Goal: Transaction & Acquisition: Purchase product/service

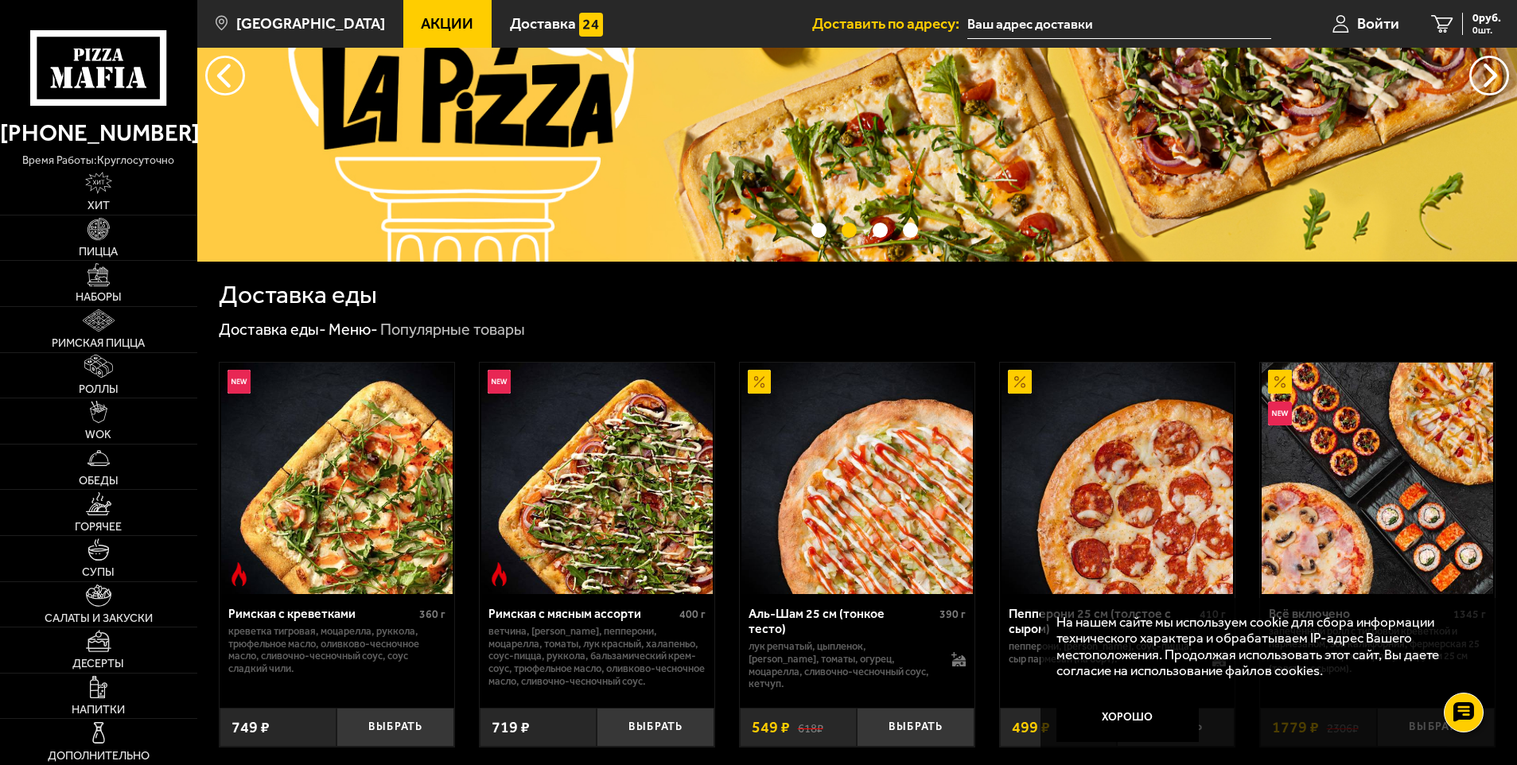
scroll to position [159, 0]
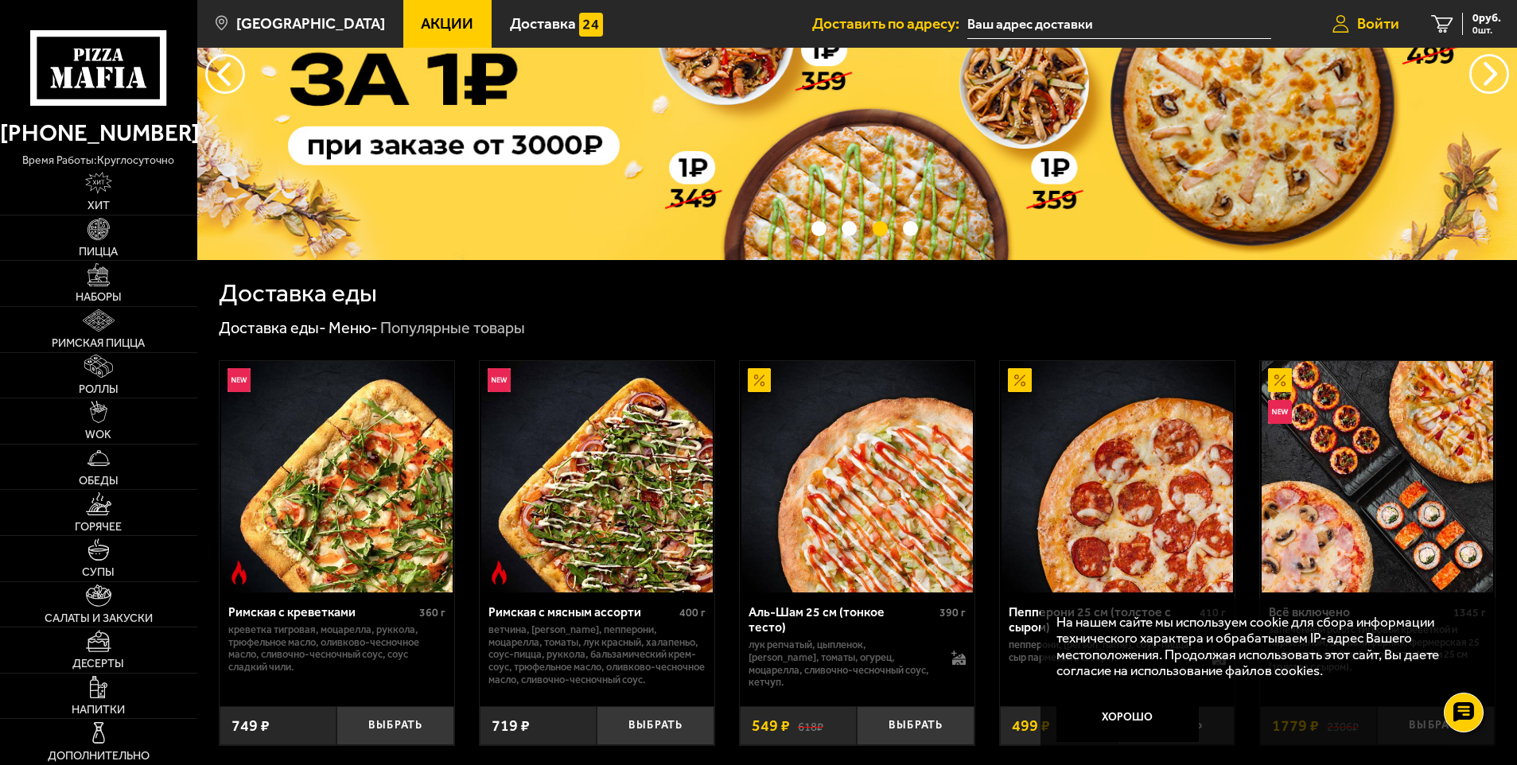
click at [1359, 21] on span "Войти" at bounding box center [1378, 23] width 42 height 15
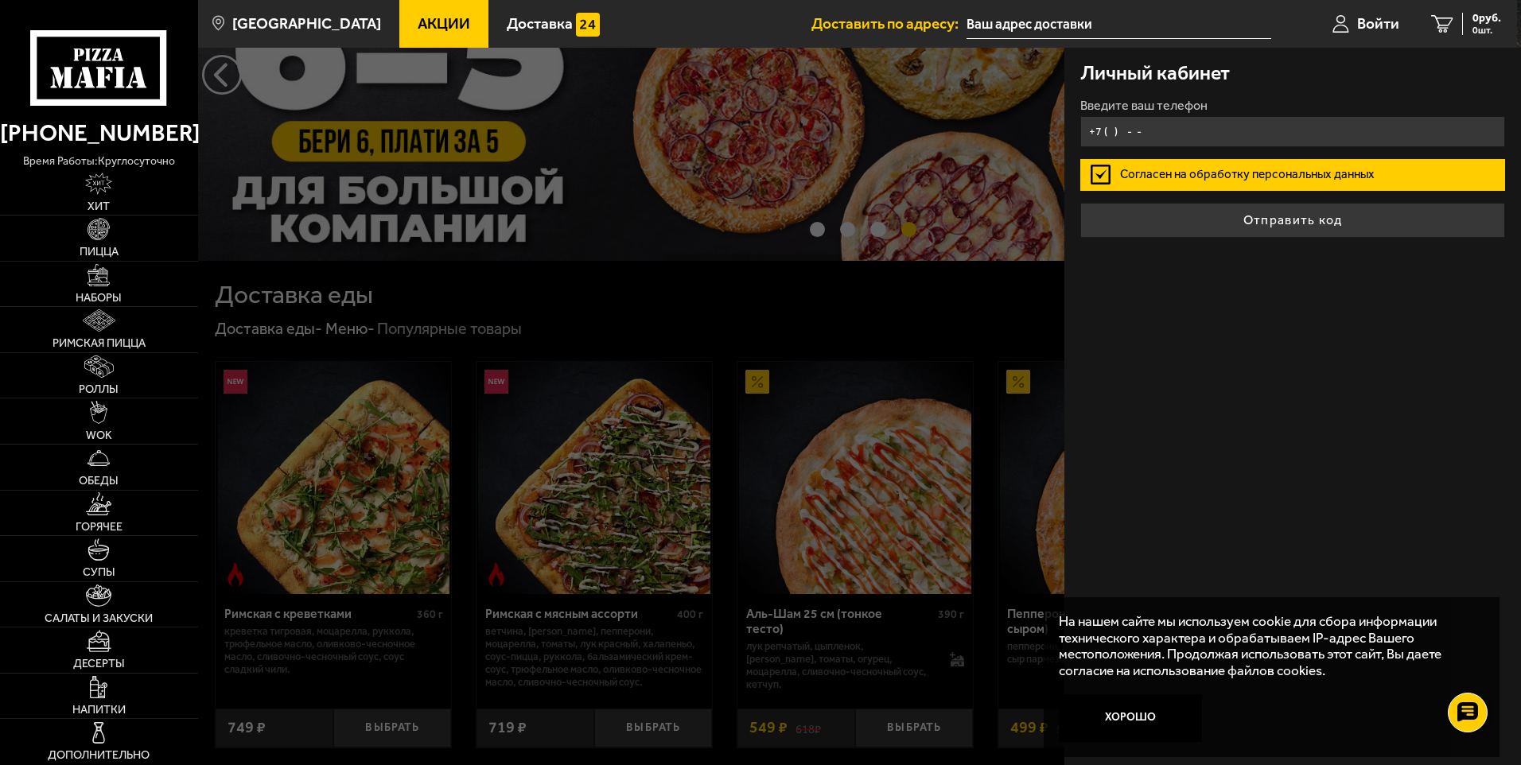
click at [1112, 133] on input "+7 ( ) - -" at bounding box center [1292, 131] width 425 height 31
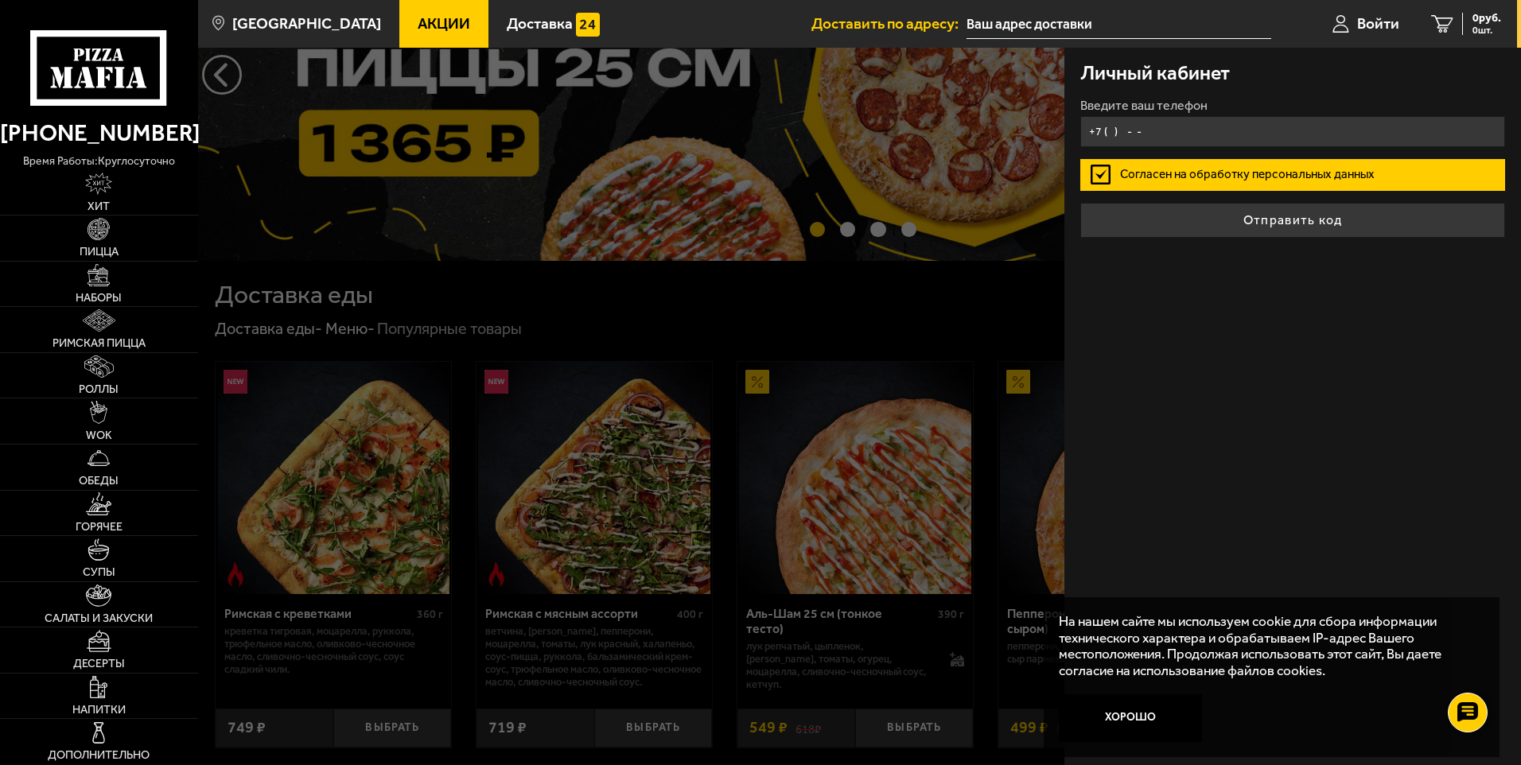
type input "+7 ( ) - -"
click at [1113, 132] on input "+7 ( ) - -" at bounding box center [1292, 131] width 425 height 31
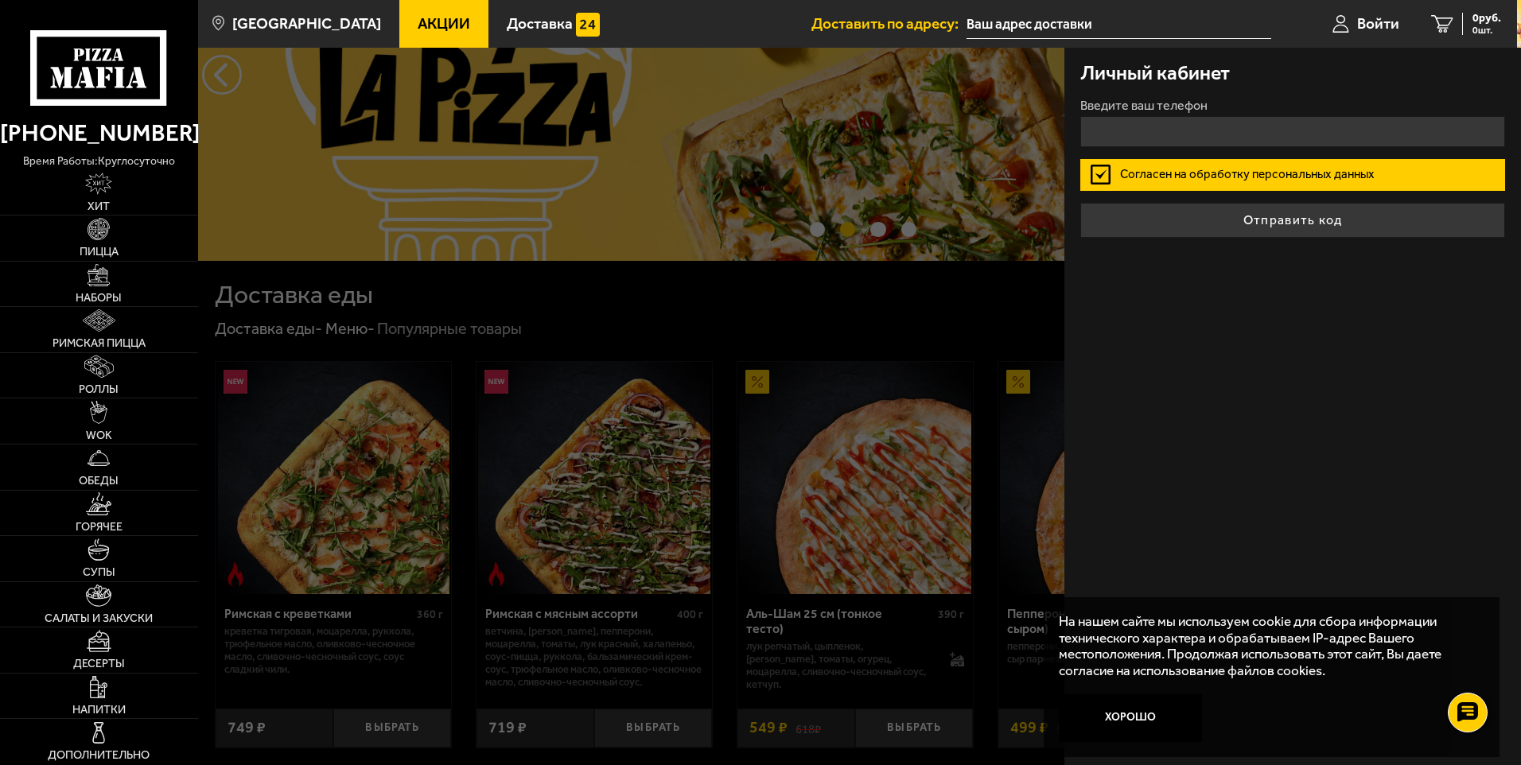
click at [1310, 324] on div "Личный кабинет Введите ваш телефон Согласен на обработку персональных данных От…" at bounding box center [1292, 406] width 457 height 717
click at [1119, 125] on input "+7 ( ) - -" at bounding box center [1292, 131] width 425 height 31
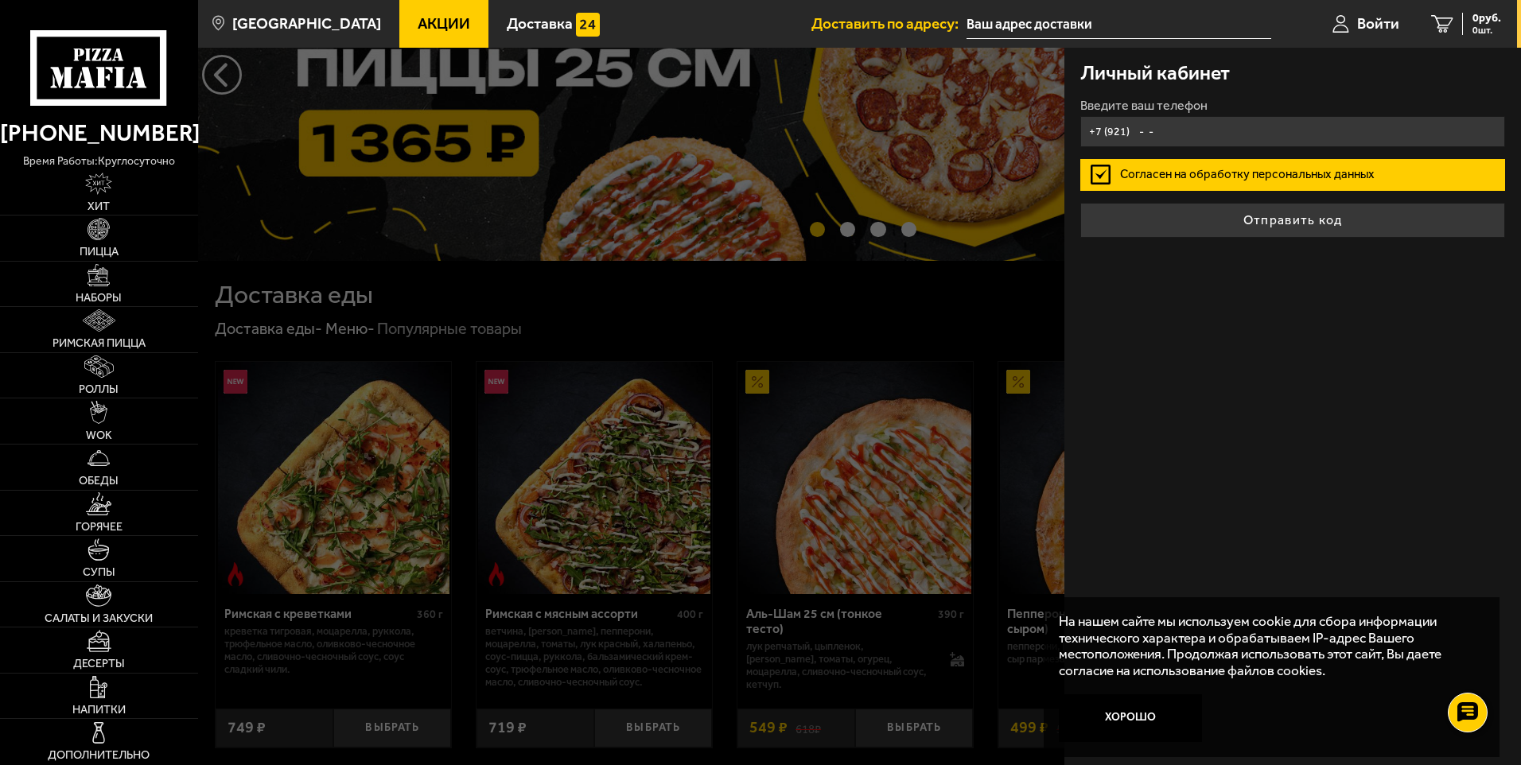
click at [1138, 134] on input "+7 (921) - -" at bounding box center [1292, 131] width 425 height 31
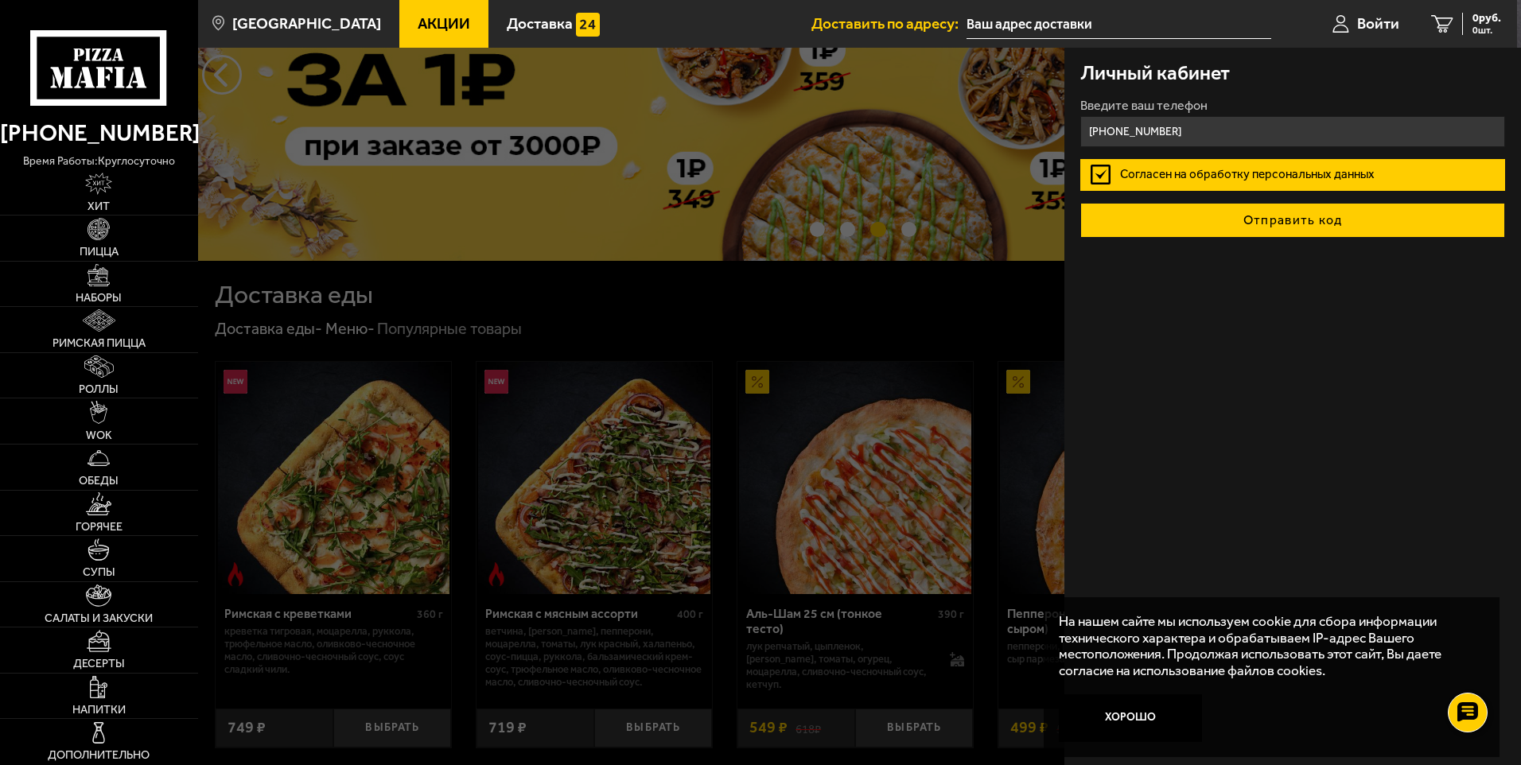
type input "+7 (921) 855-35-73"
click at [1289, 227] on button "Отправить код" at bounding box center [1292, 220] width 425 height 35
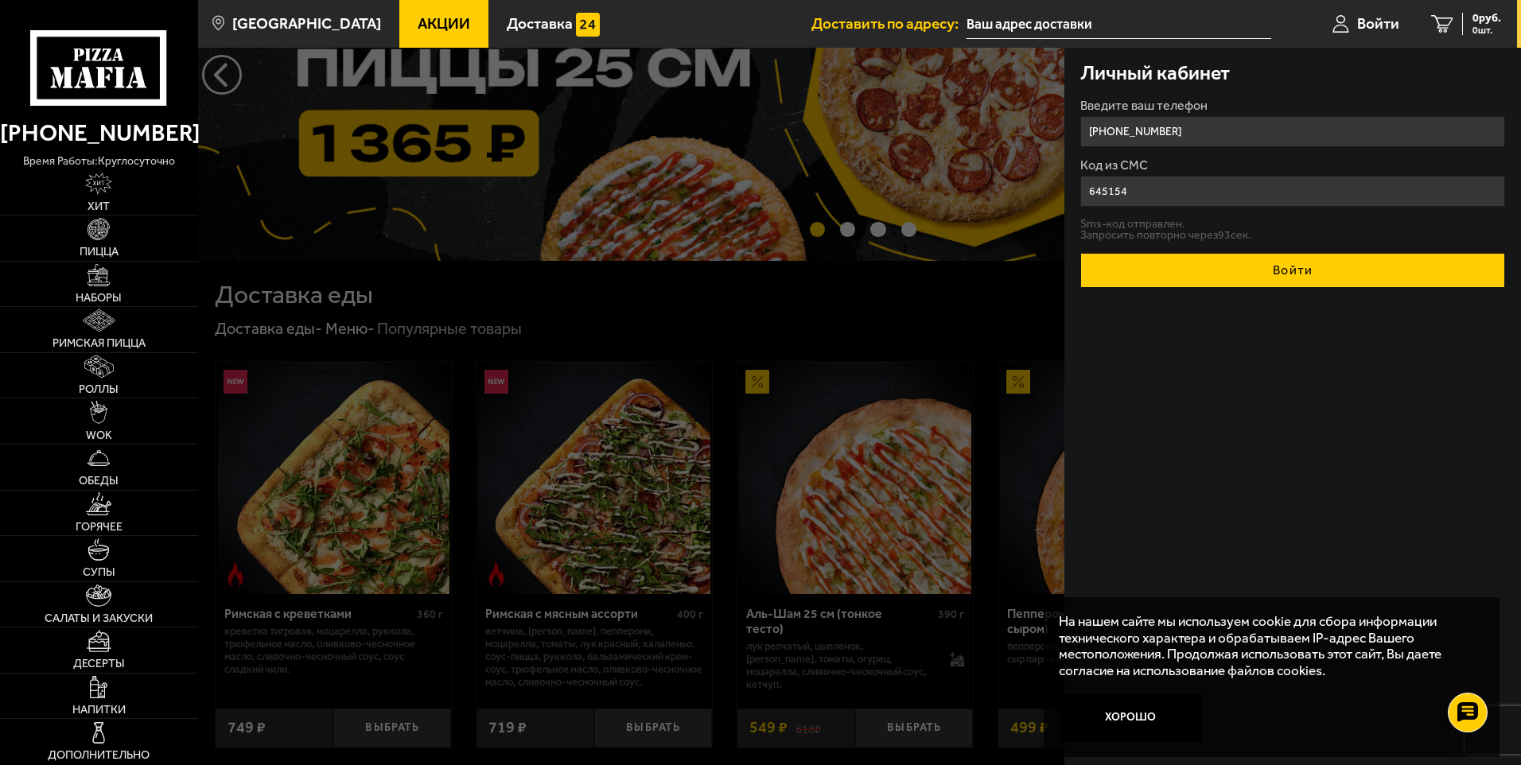
type input "645154"
click at [1293, 268] on button "Войти" at bounding box center [1292, 270] width 425 height 35
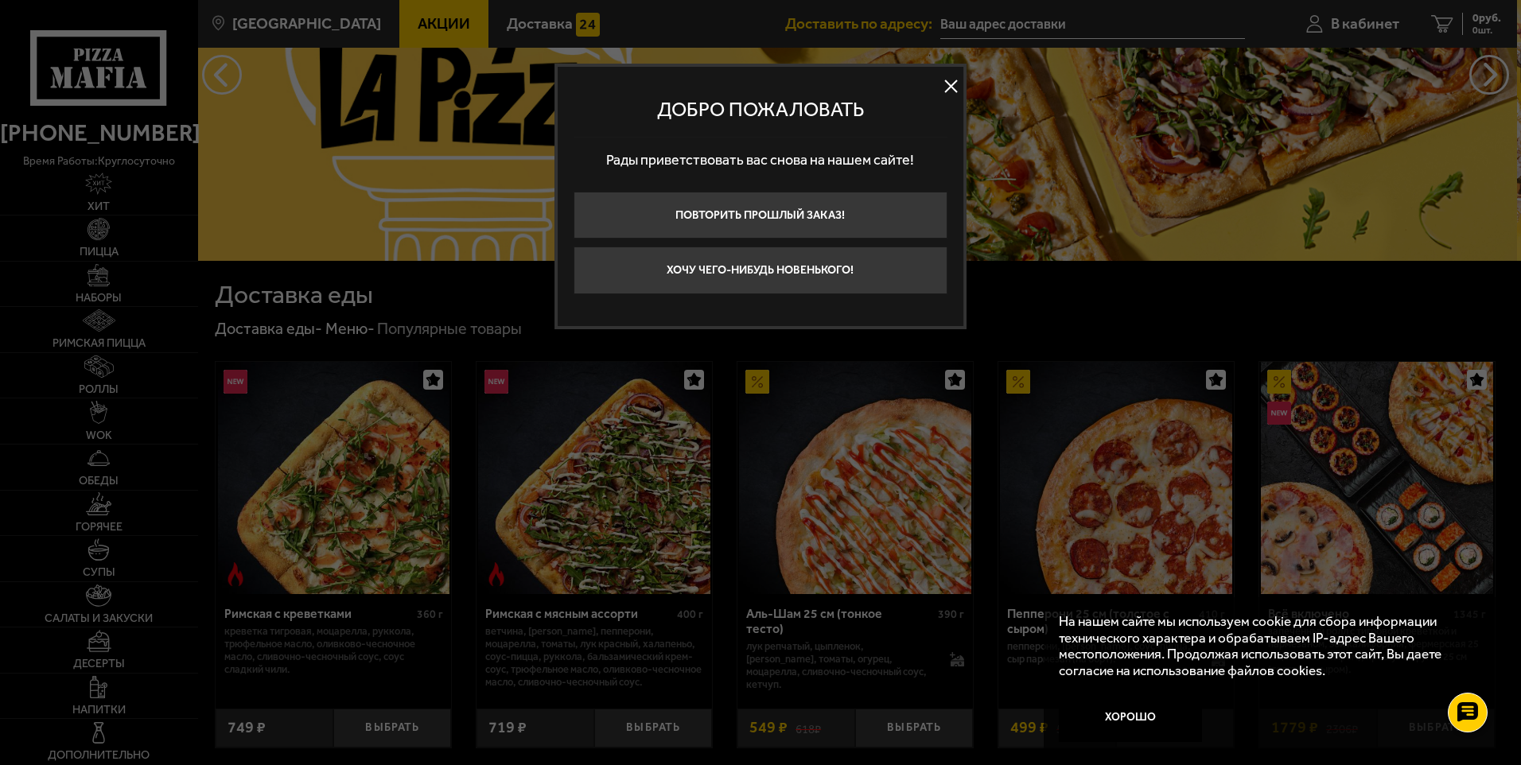
click at [954, 84] on button at bounding box center [951, 87] width 24 height 24
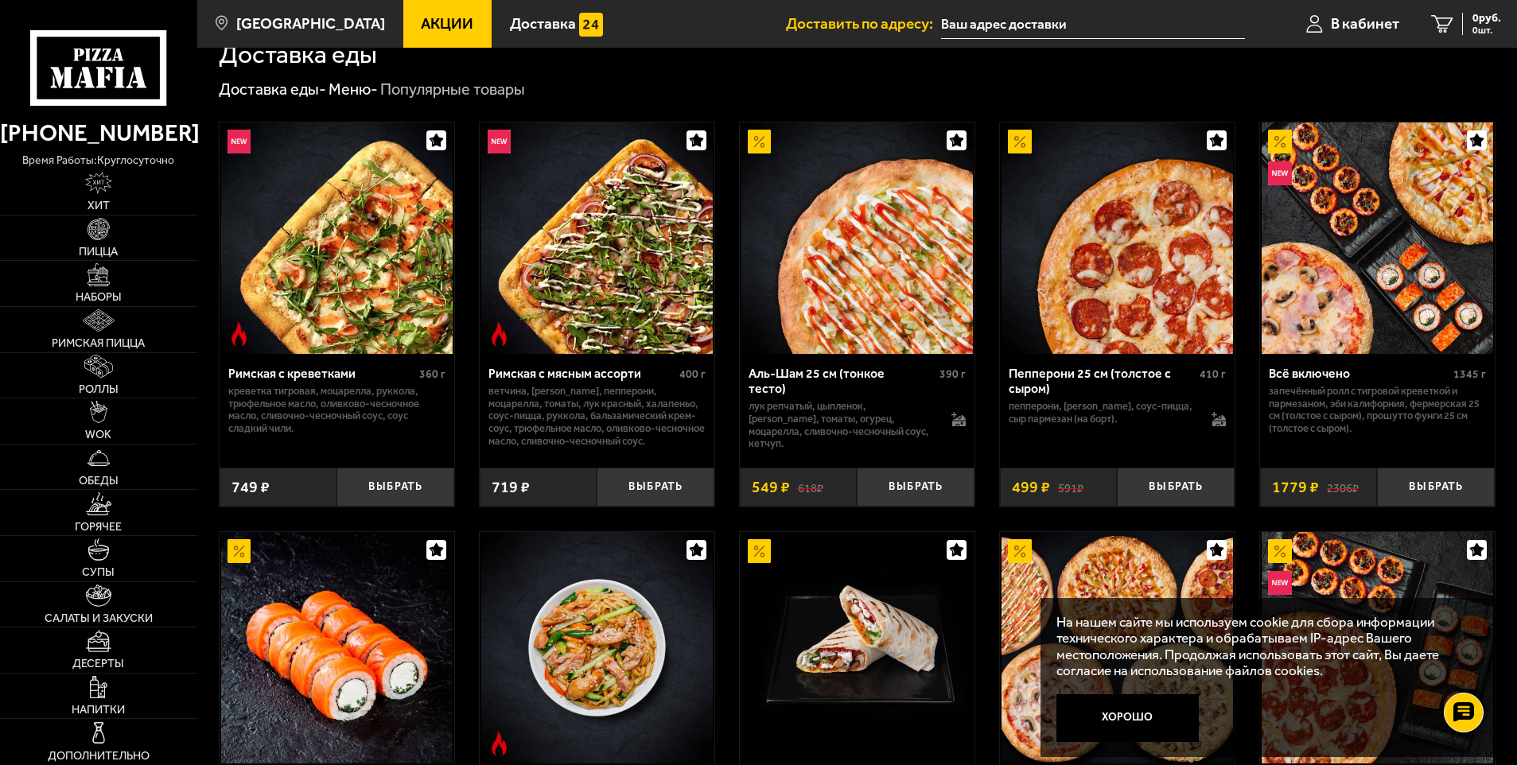
scroll to position [0, 0]
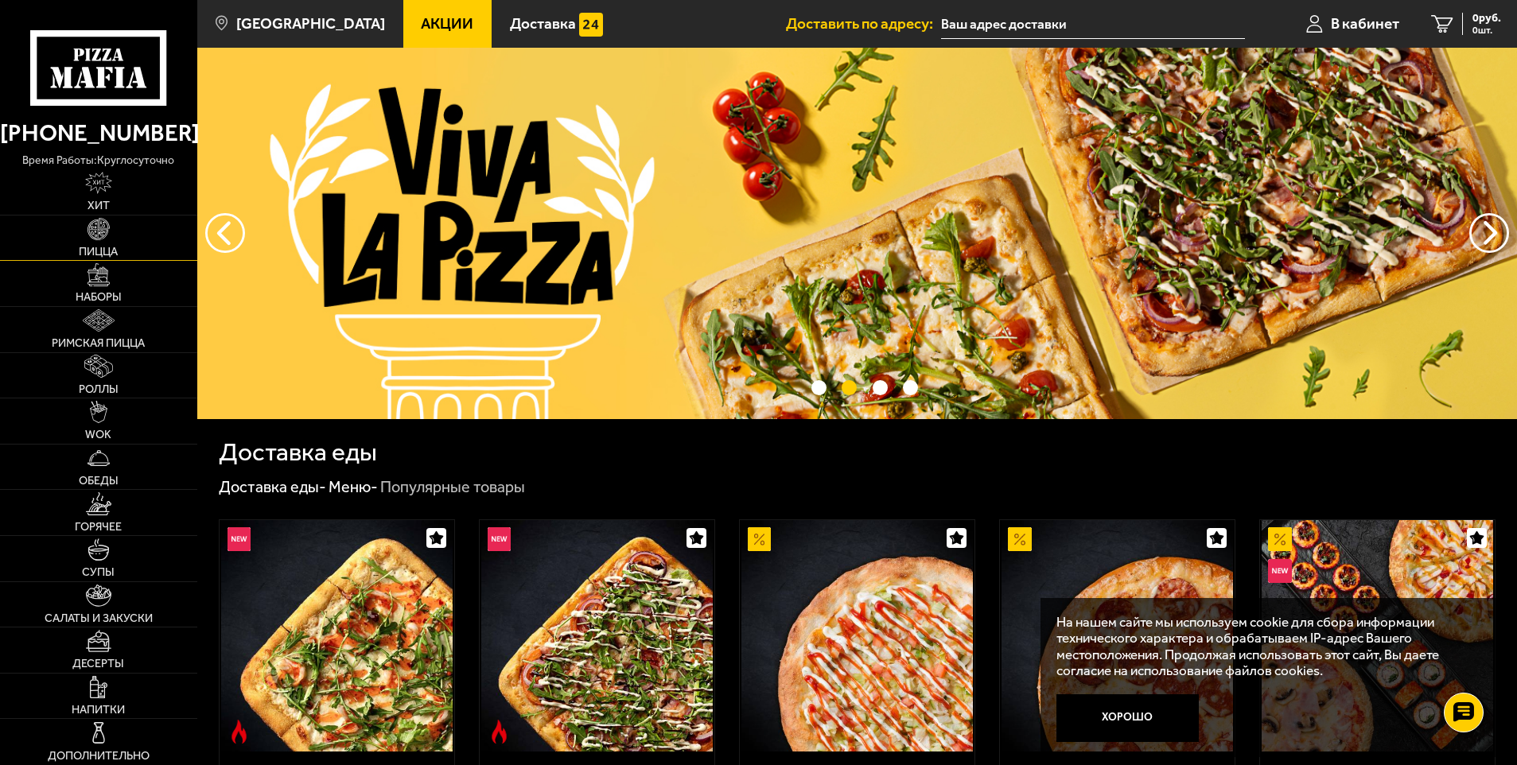
click at [102, 253] on span "Пицца" at bounding box center [98, 252] width 39 height 11
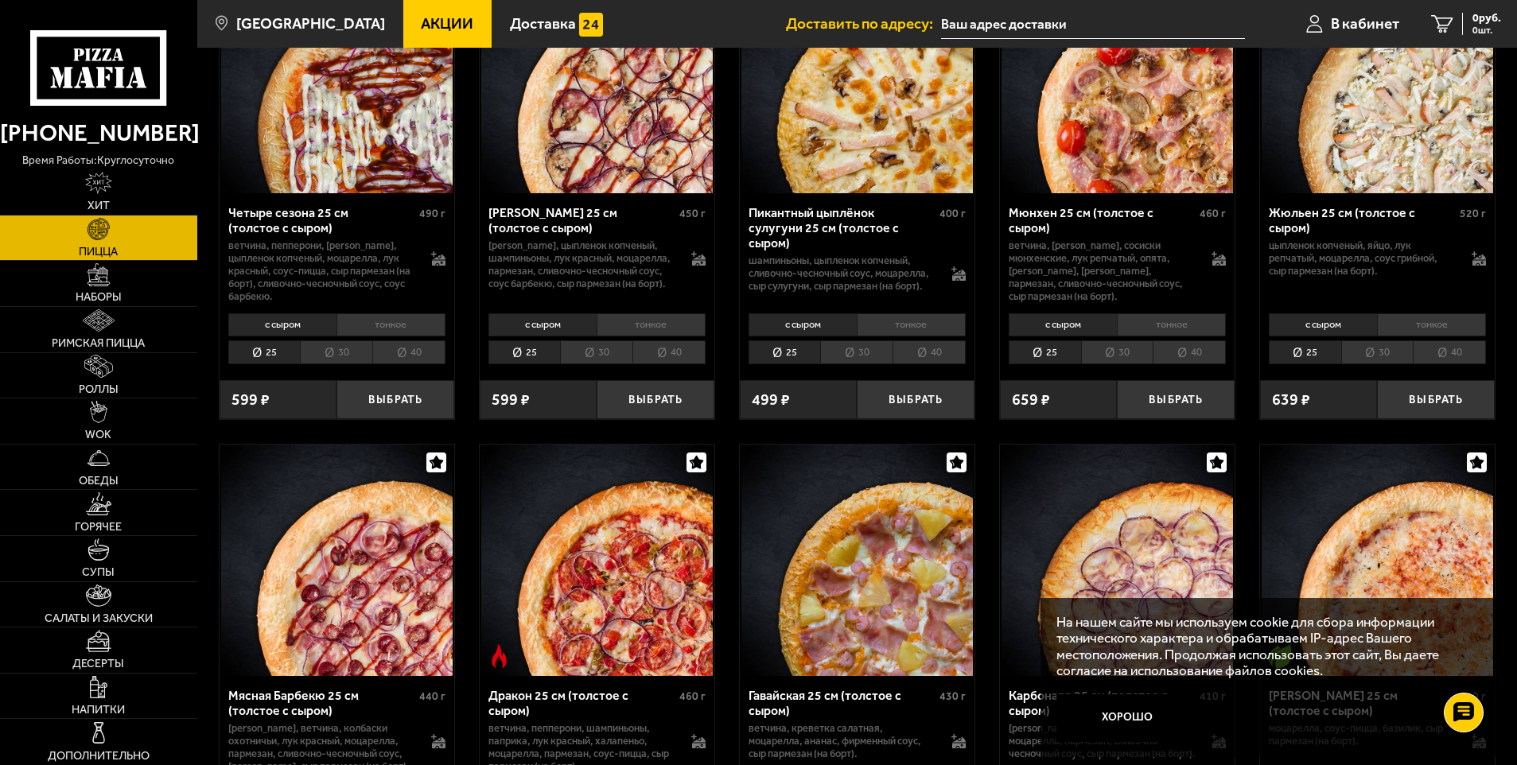
scroll to position [2625, 0]
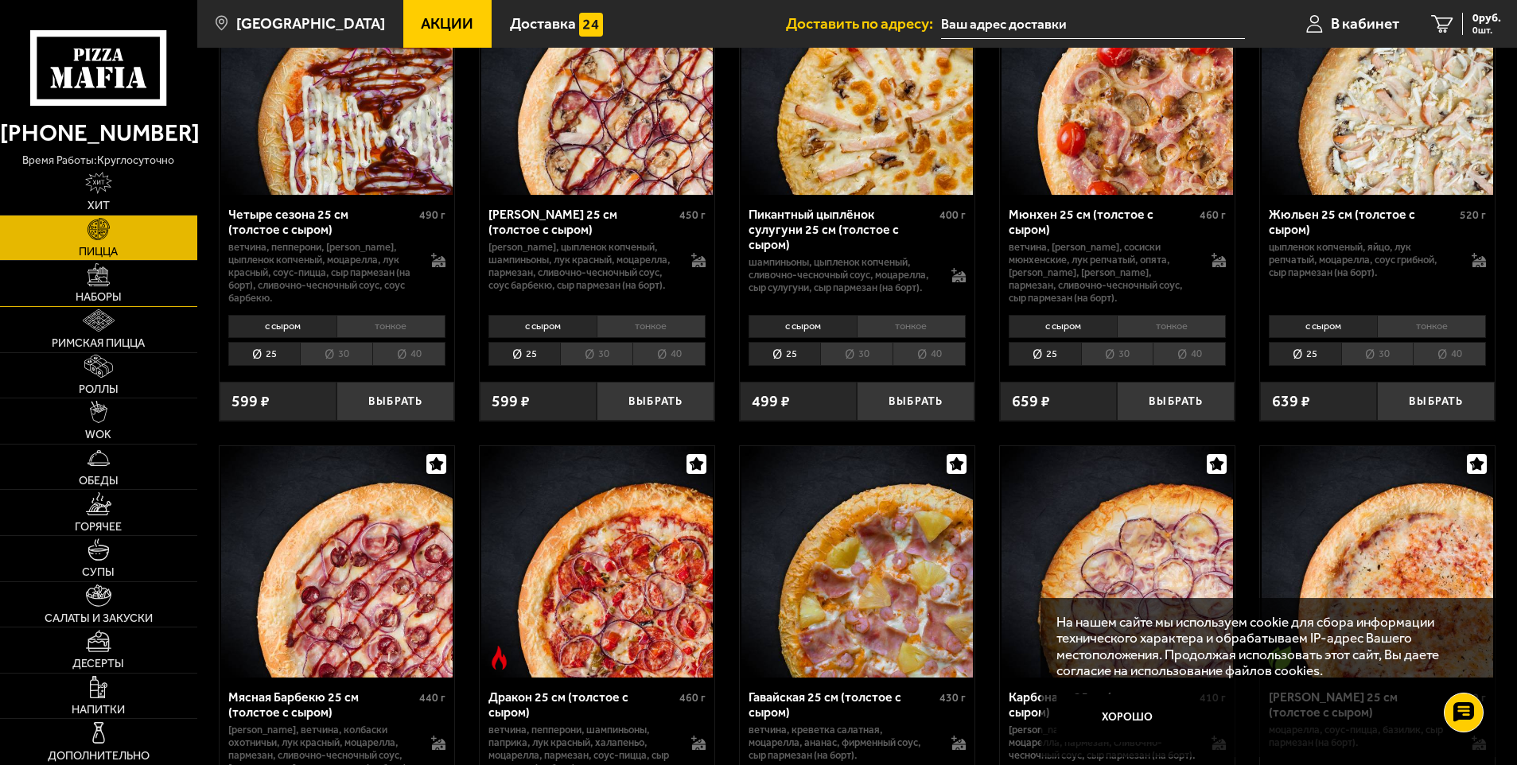
click at [102, 303] on span "Наборы" at bounding box center [99, 297] width 46 height 11
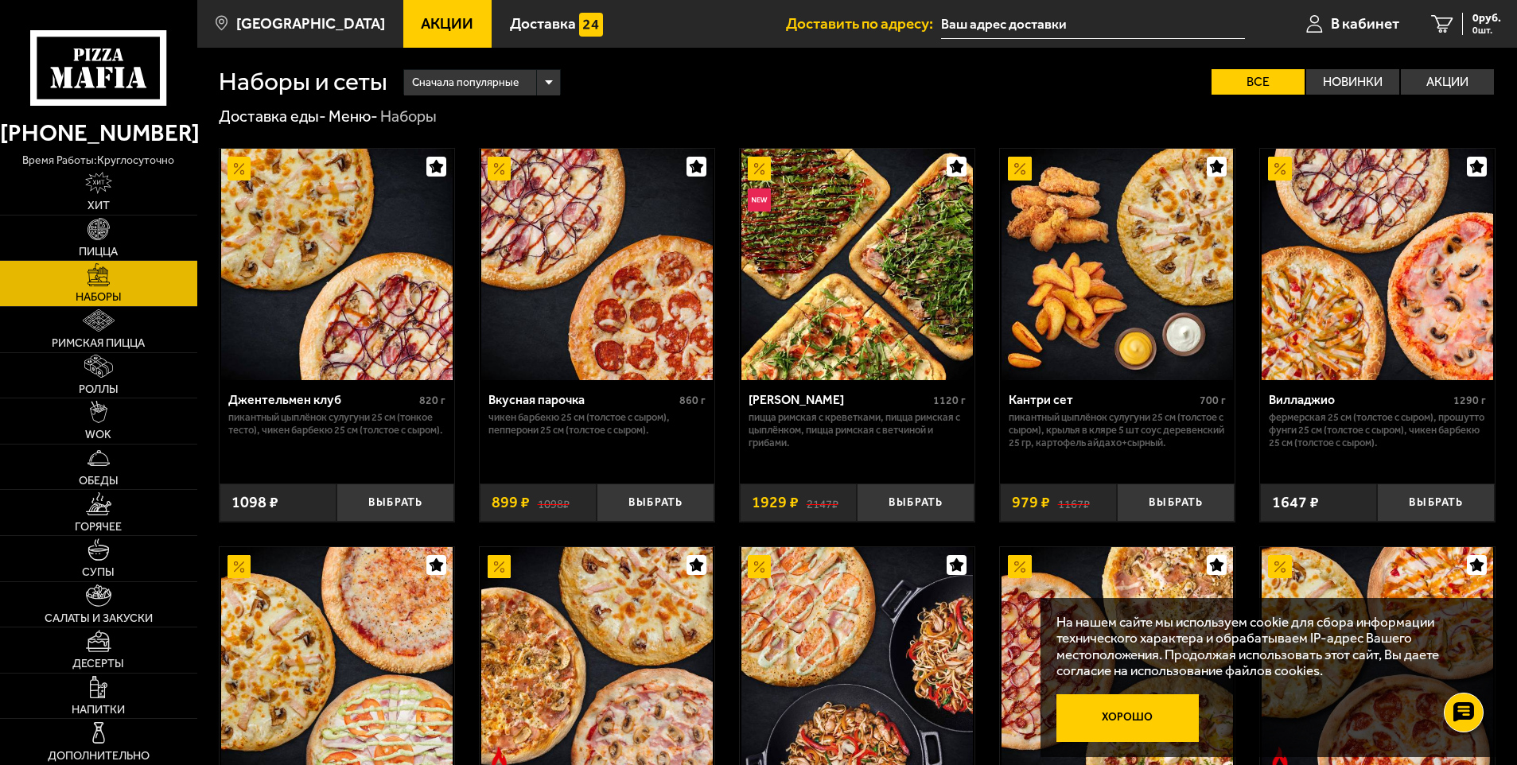
click at [1098, 717] on button "Хорошо" at bounding box center [1127, 718] width 142 height 48
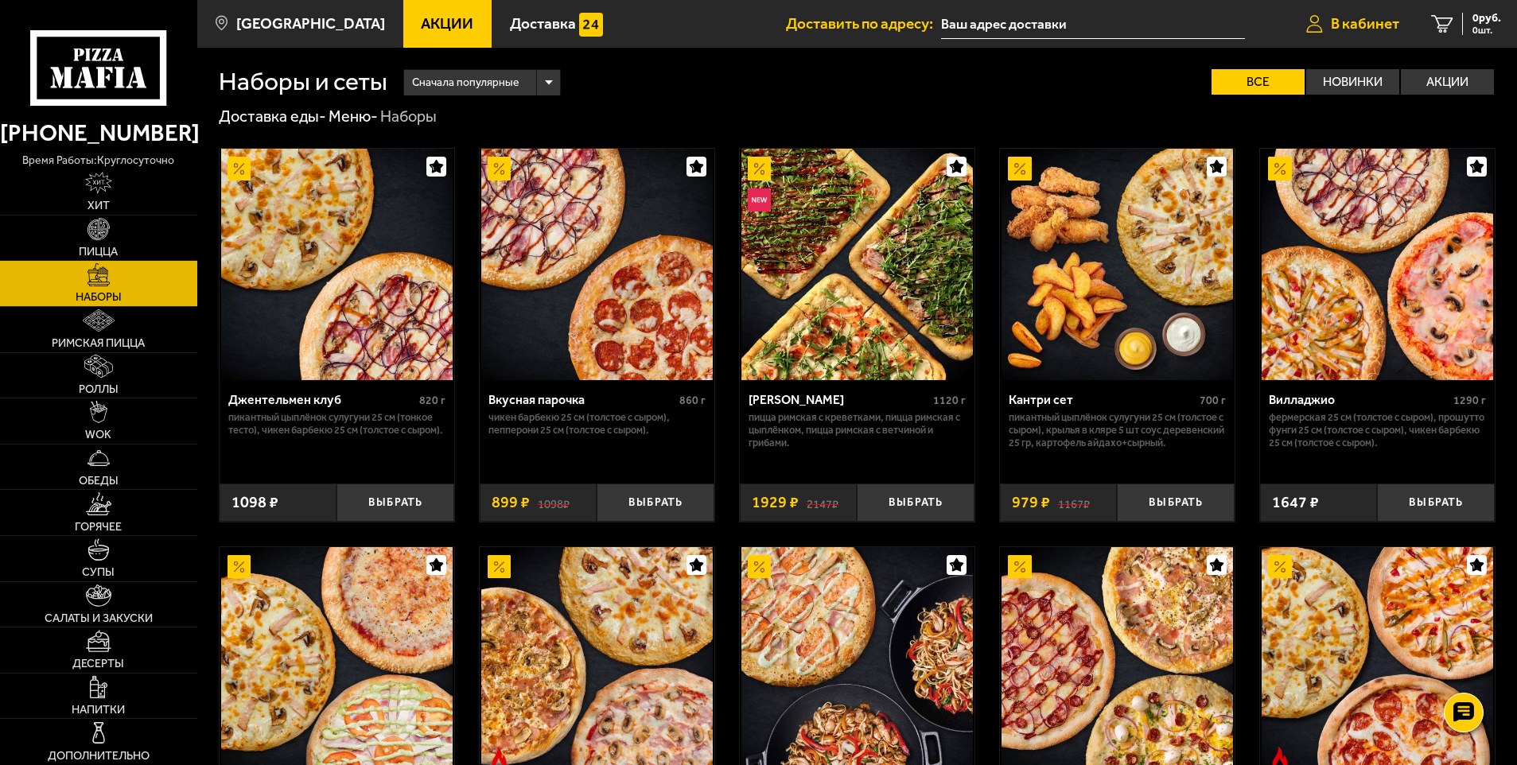
click at [1350, 18] on span "В кабинет" at bounding box center [1365, 23] width 68 height 15
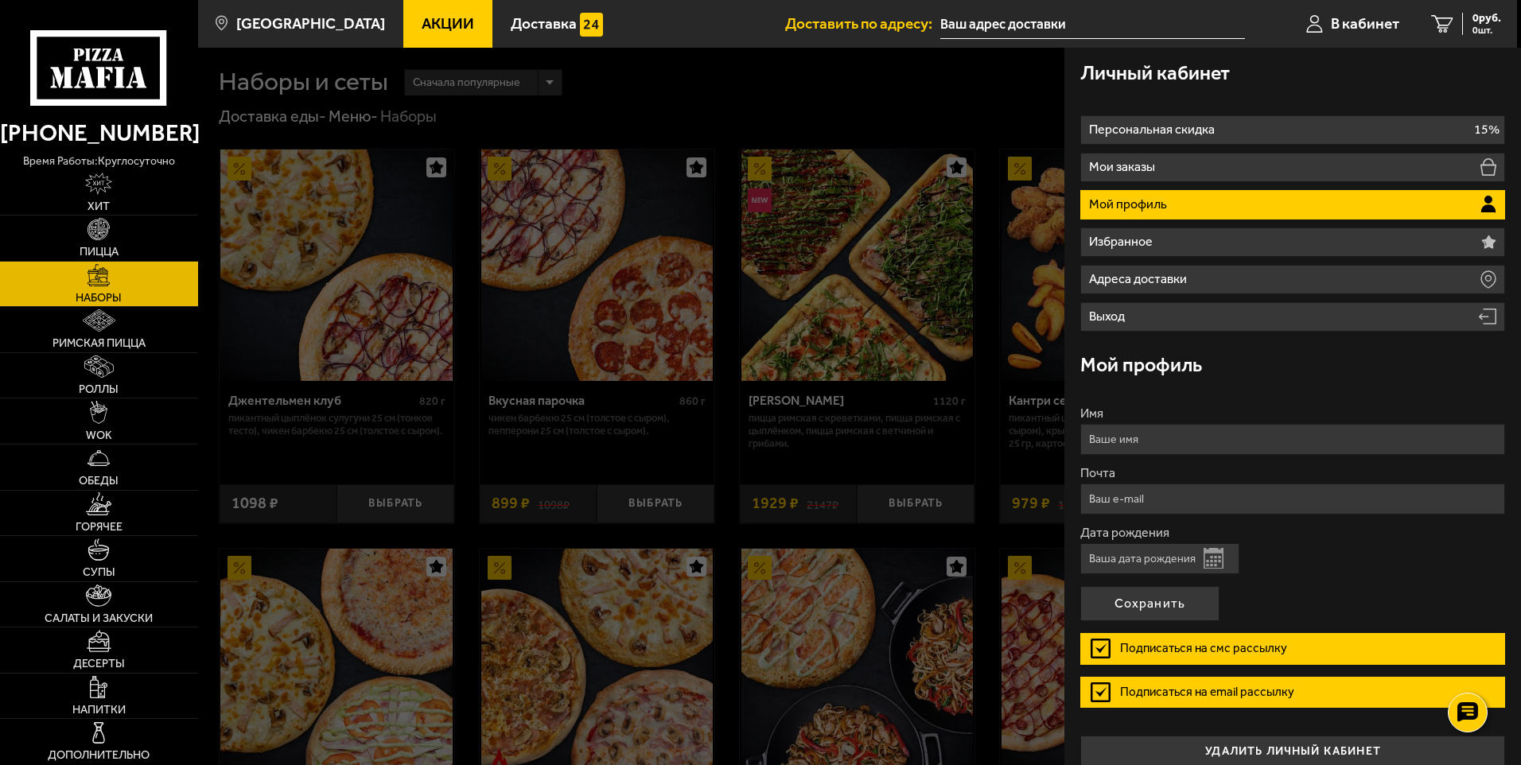
click at [1305, 204] on li "Мой профиль" at bounding box center [1292, 204] width 425 height 29
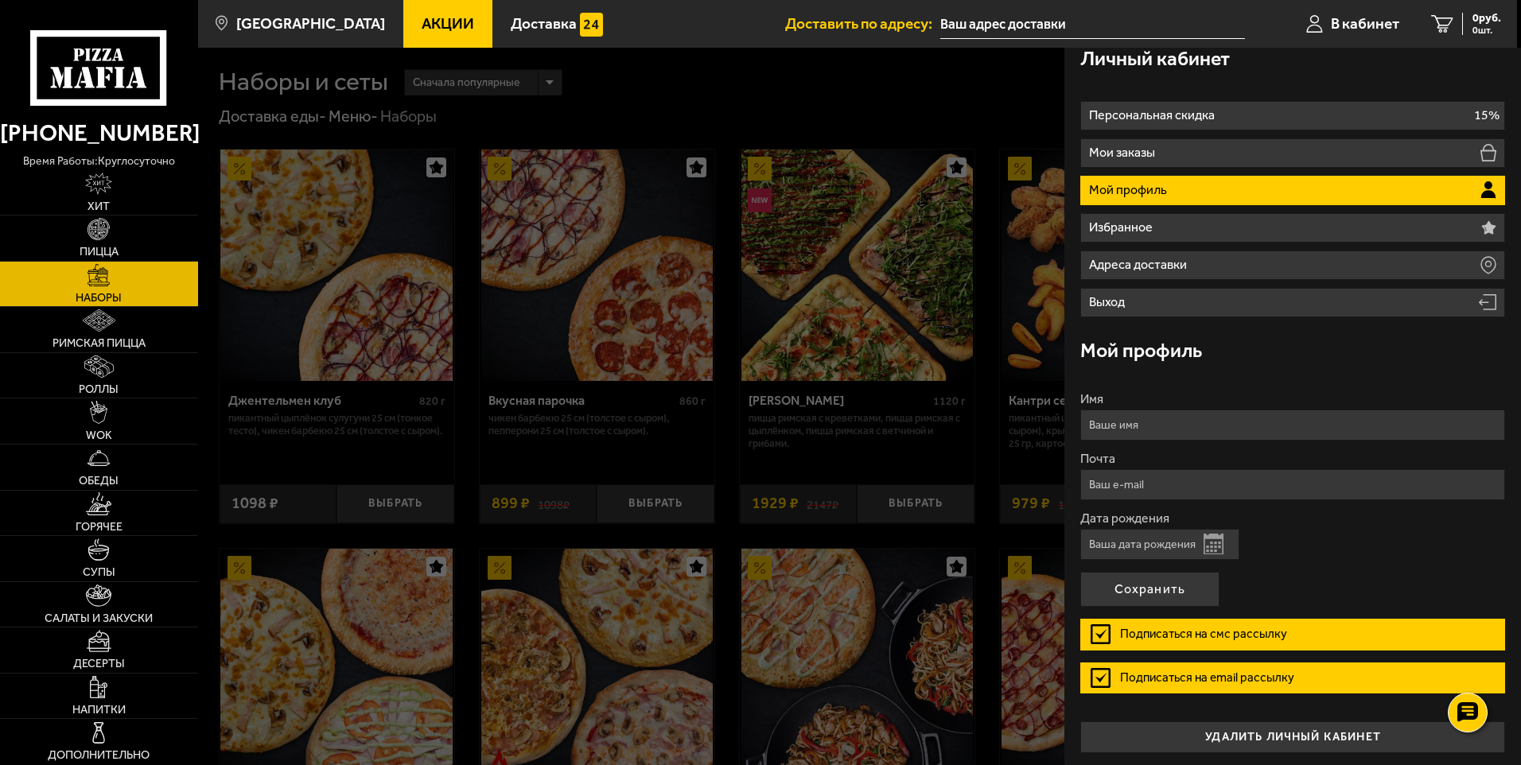
scroll to position [18, 0]
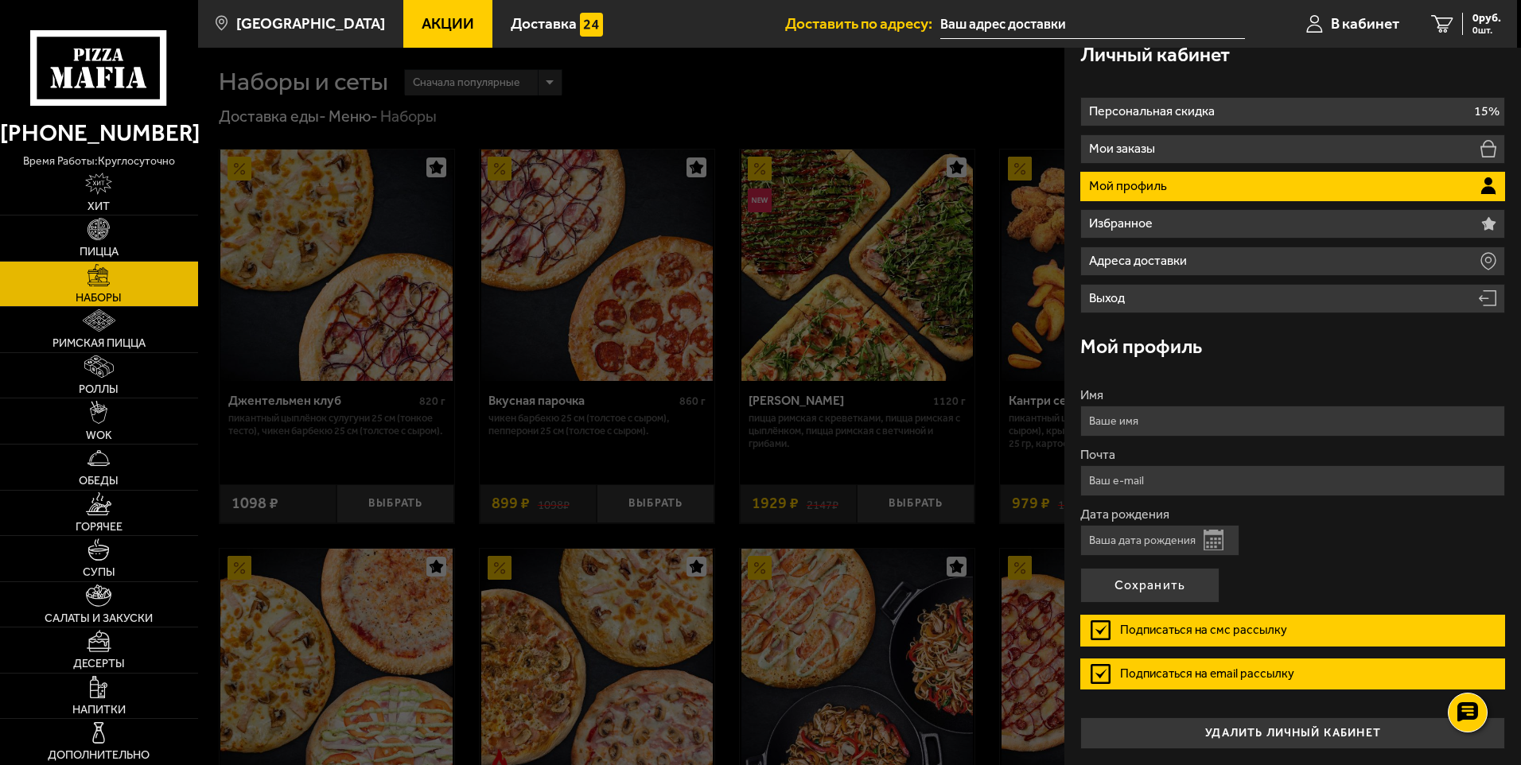
click at [1215, 545] on button "Открыть календарь" at bounding box center [1214, 540] width 20 height 21
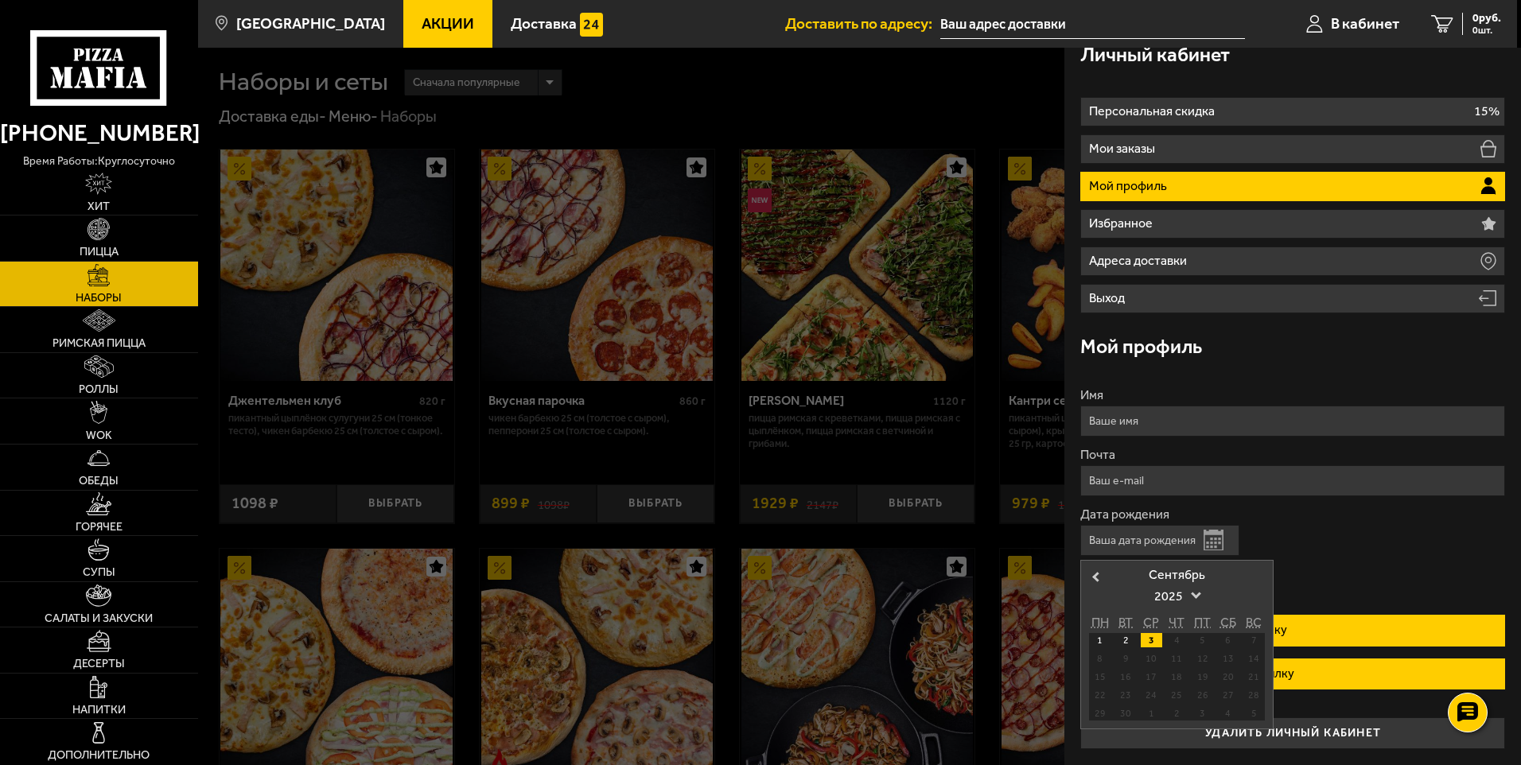
click at [1151, 638] on div "3" at bounding box center [1151, 640] width 21 height 14
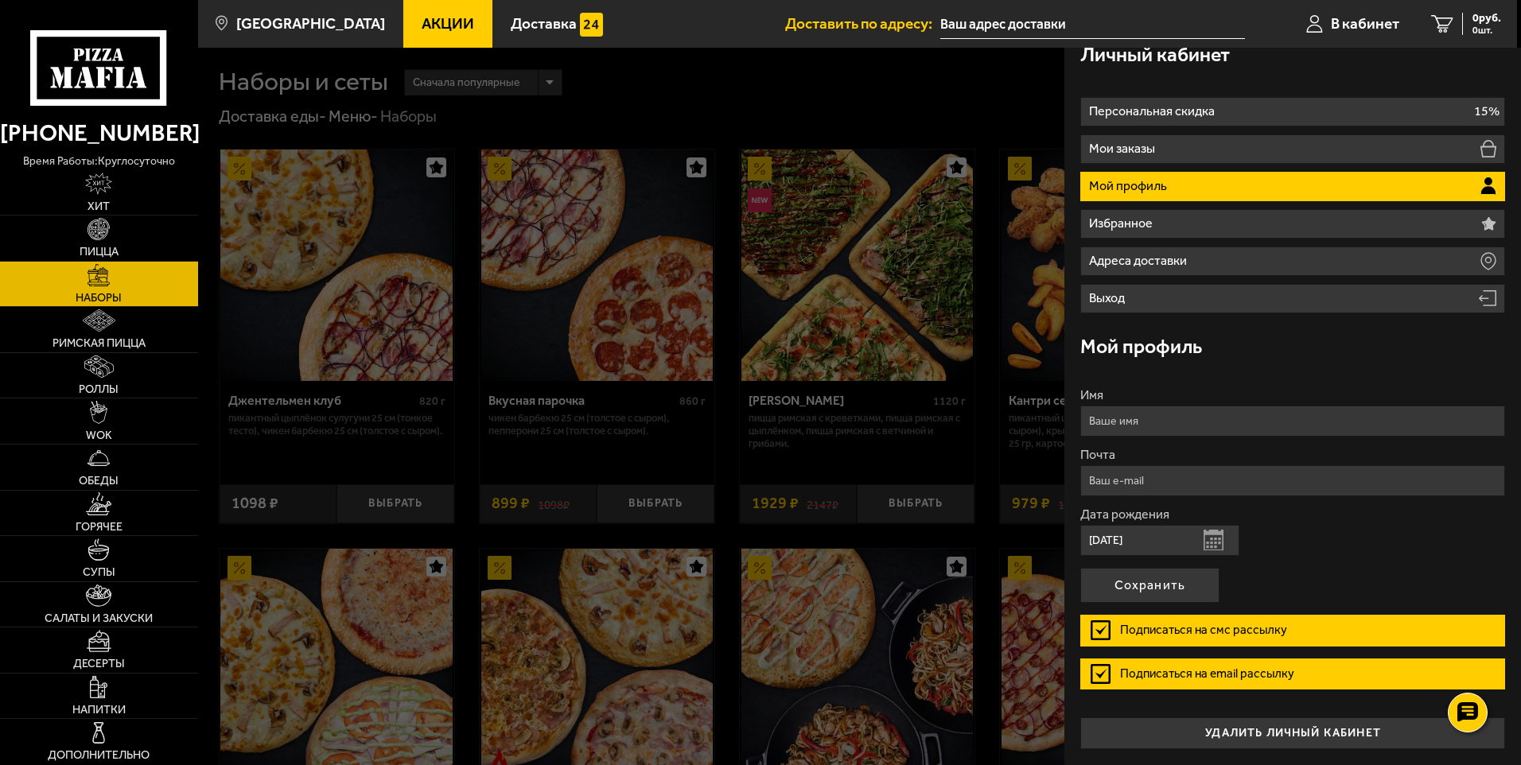
click at [1161, 542] on input "03.09.2025" at bounding box center [1159, 540] width 159 height 31
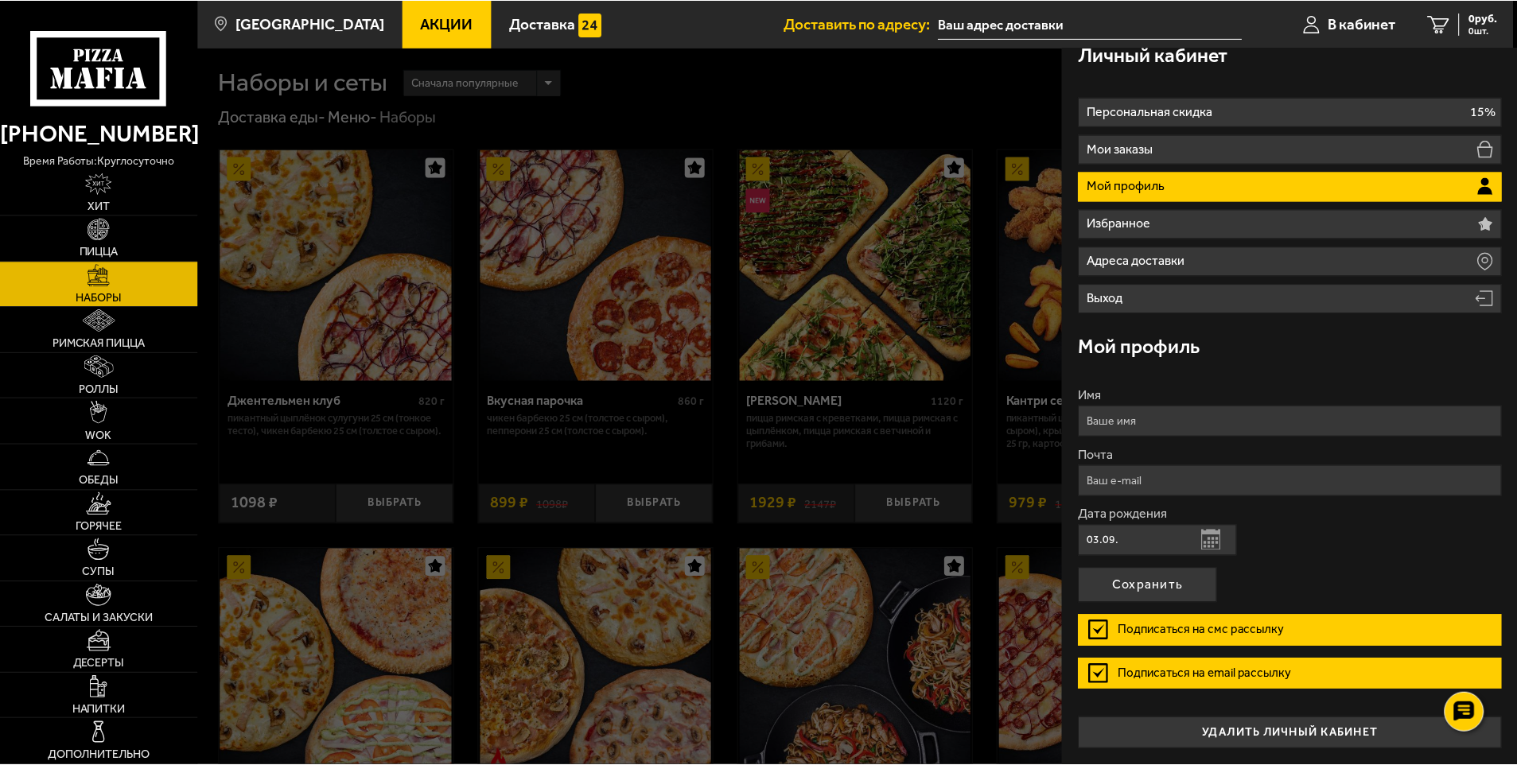
scroll to position [0, 0]
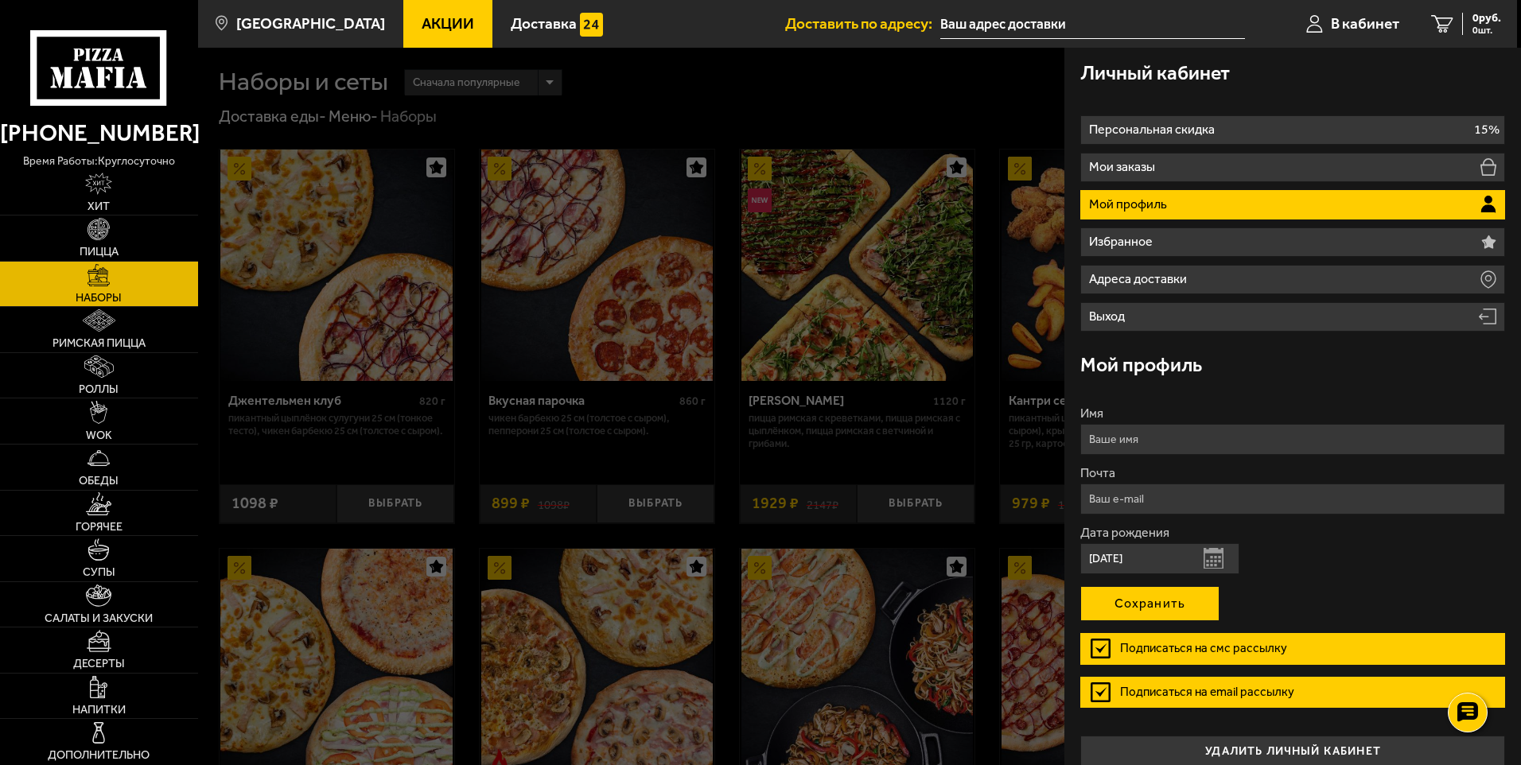
type input "03.09.1971"
click at [1172, 609] on button "Сохранить" at bounding box center [1149, 603] width 139 height 35
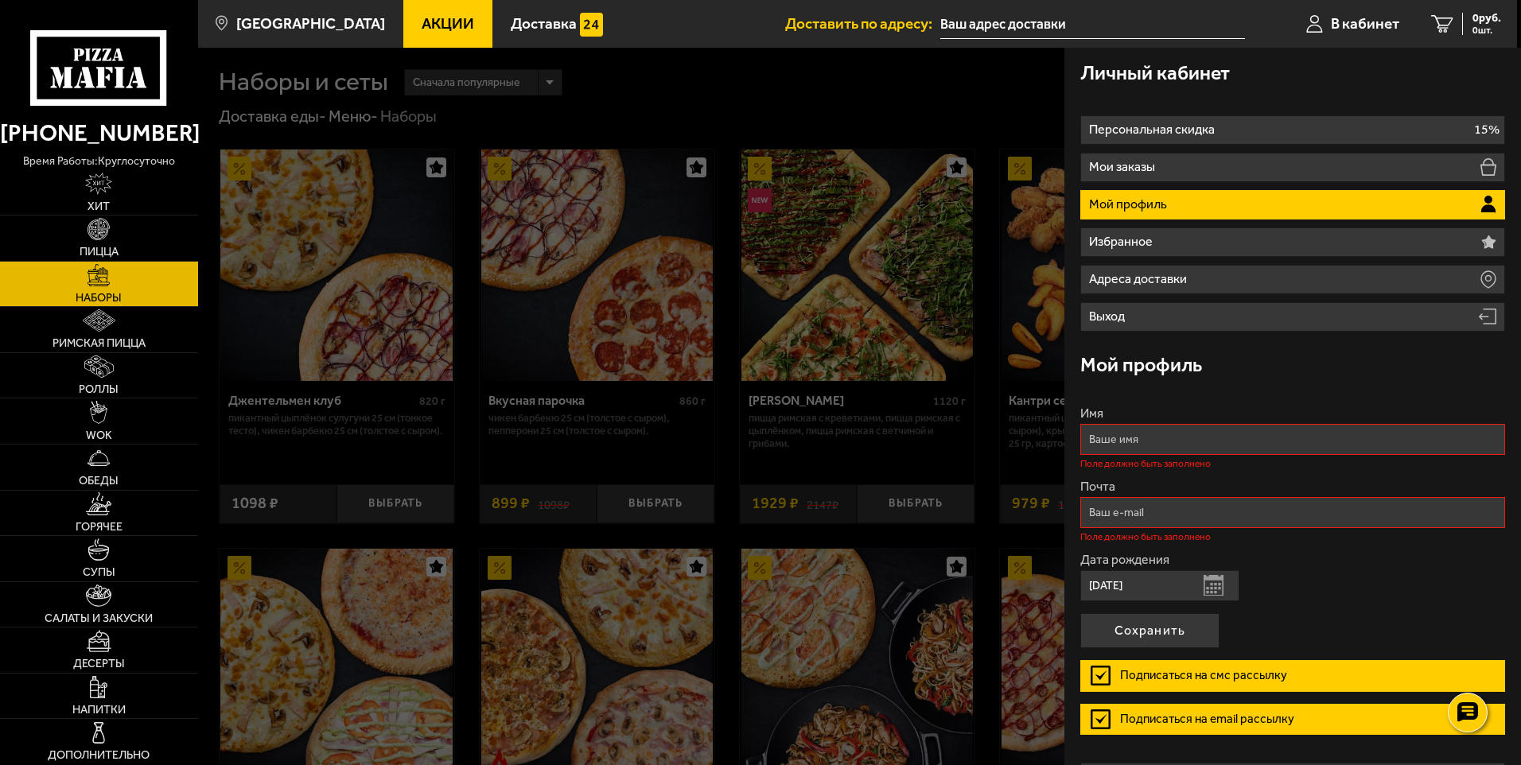
click at [1148, 441] on input "Имя" at bounding box center [1292, 439] width 425 height 31
click at [1126, 441] on input "Имя" at bounding box center [1292, 439] width 425 height 31
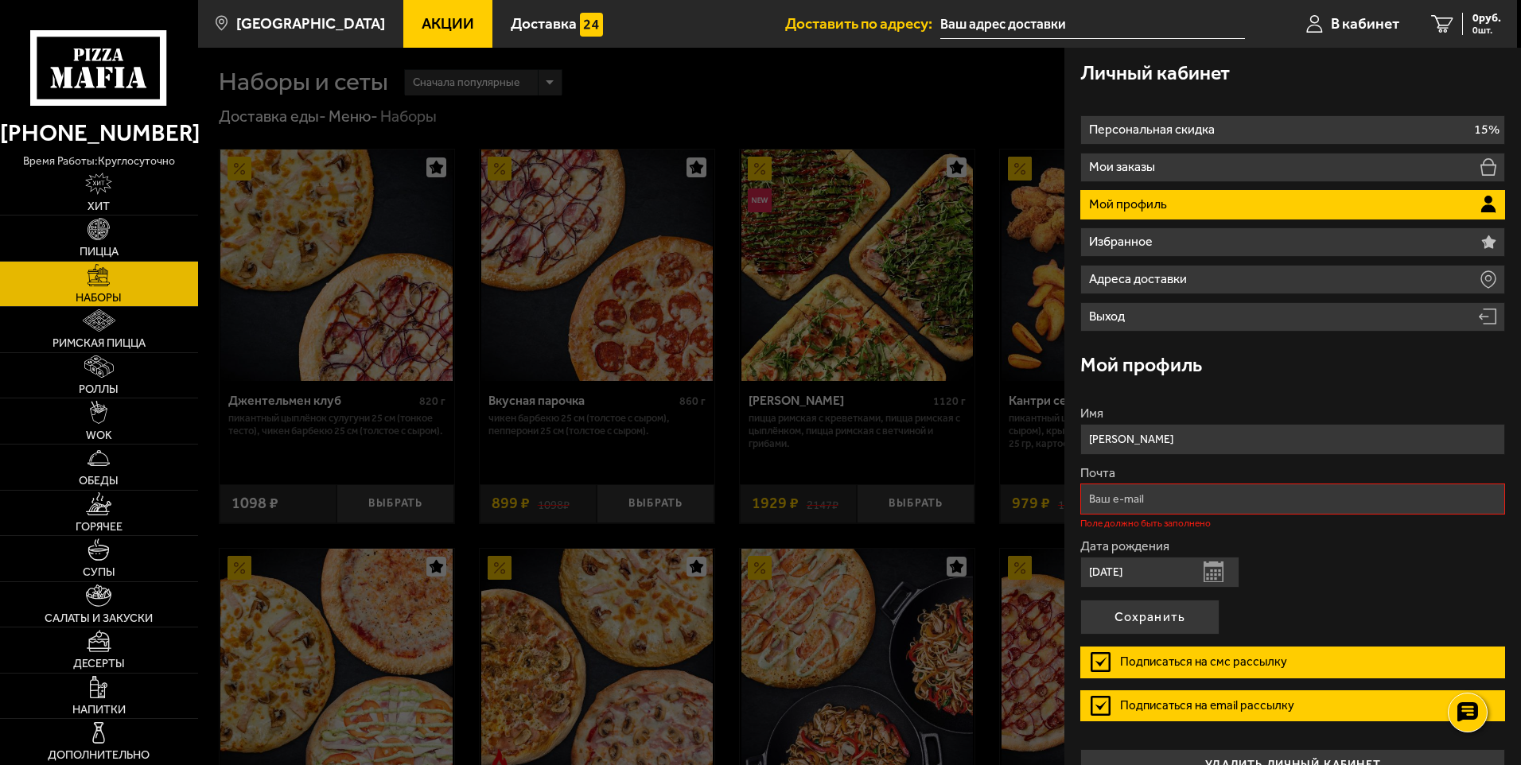
type input "Владимир"
click at [1120, 500] on input "Почта" at bounding box center [1292, 499] width 425 height 31
click at [1176, 492] on input "v.alekseev@std" at bounding box center [1292, 499] width 425 height 31
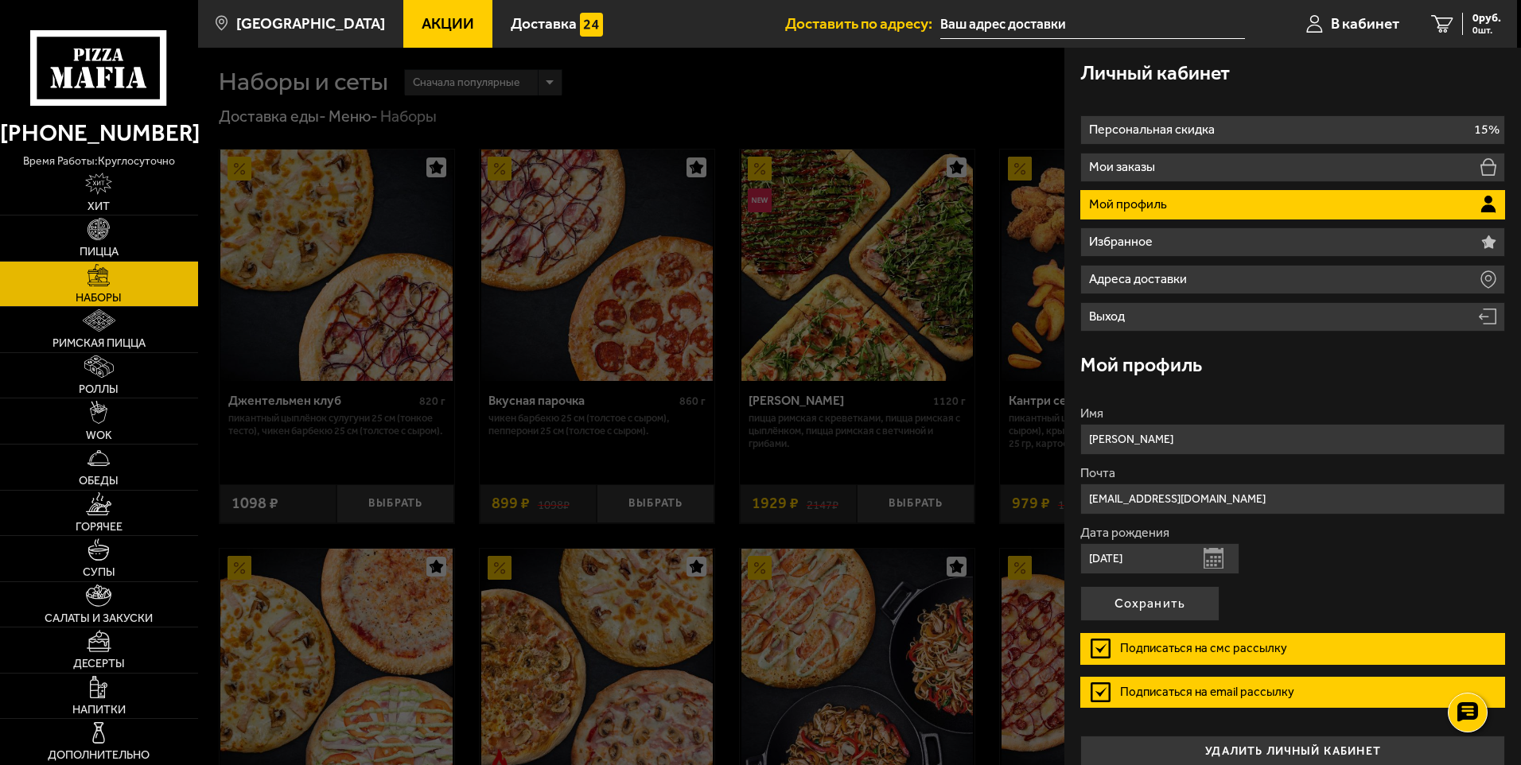
type input "v.alekseev@petrovich.ru"
click at [1316, 566] on div "Дата рождения 03.09.1971 Открыть календарь" at bounding box center [1292, 551] width 425 height 48
click at [1144, 608] on button "Сохранить" at bounding box center [1149, 603] width 139 height 35
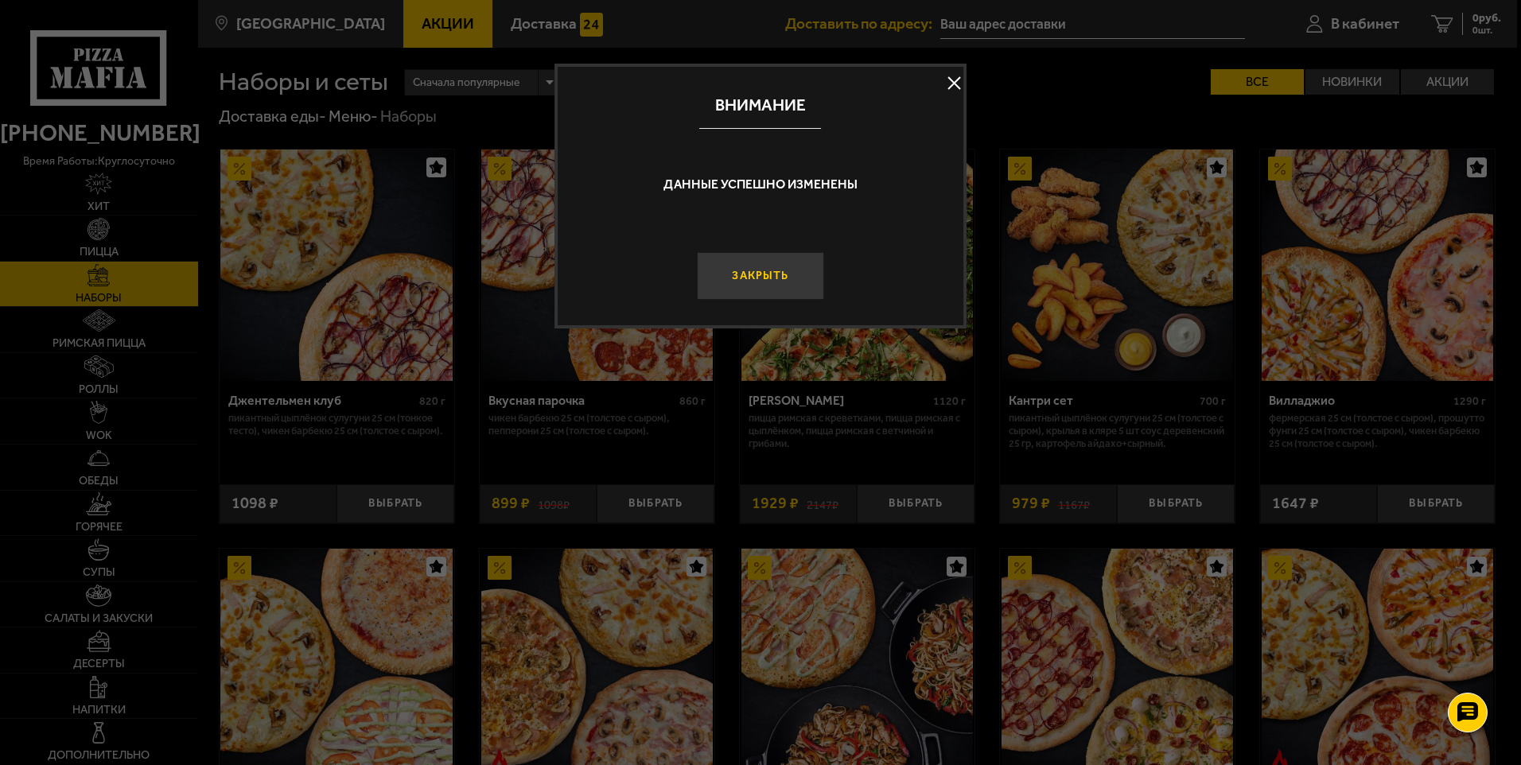
click at [770, 274] on button "Закрыть" at bounding box center [760, 276] width 126 height 48
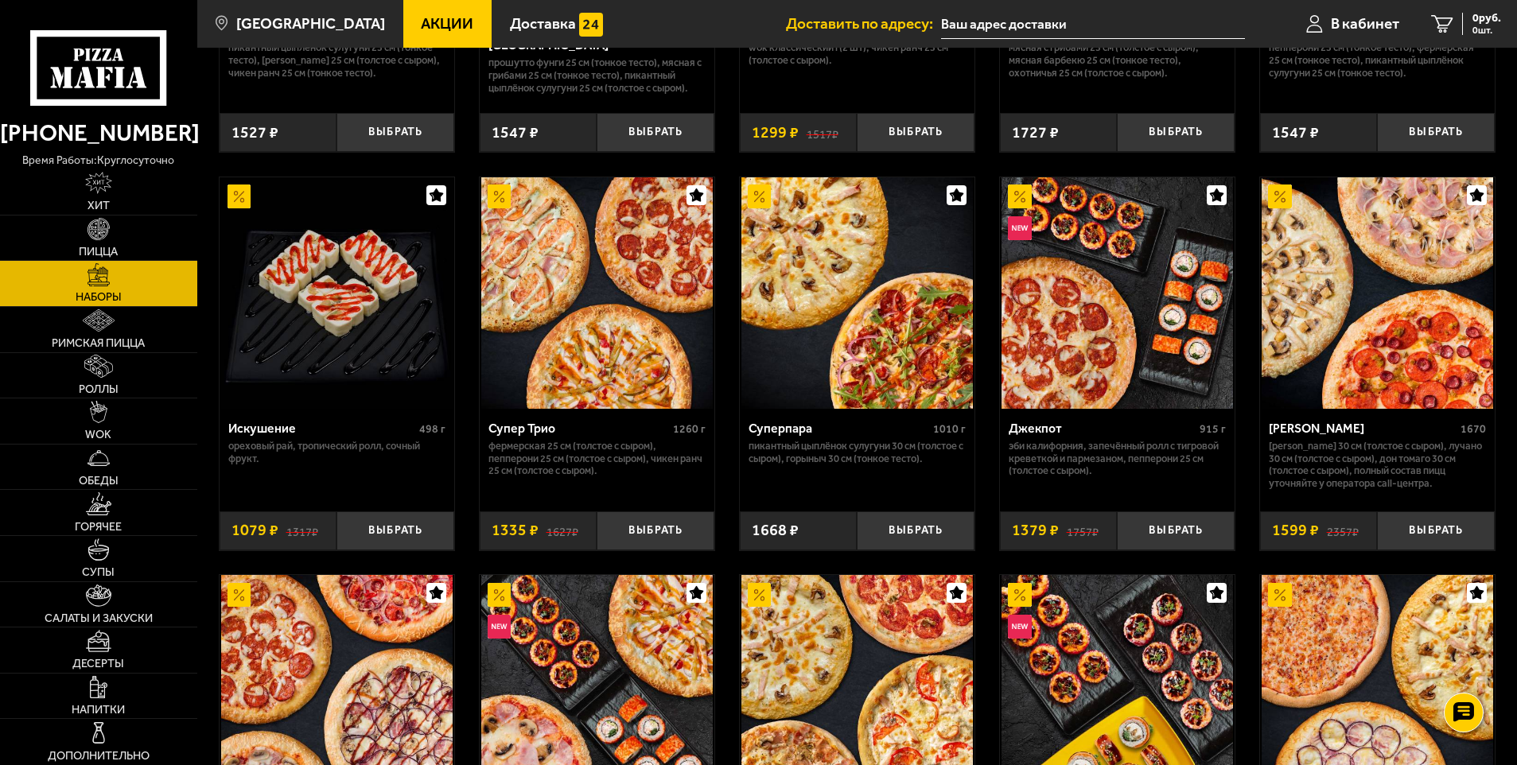
scroll to position [795, 0]
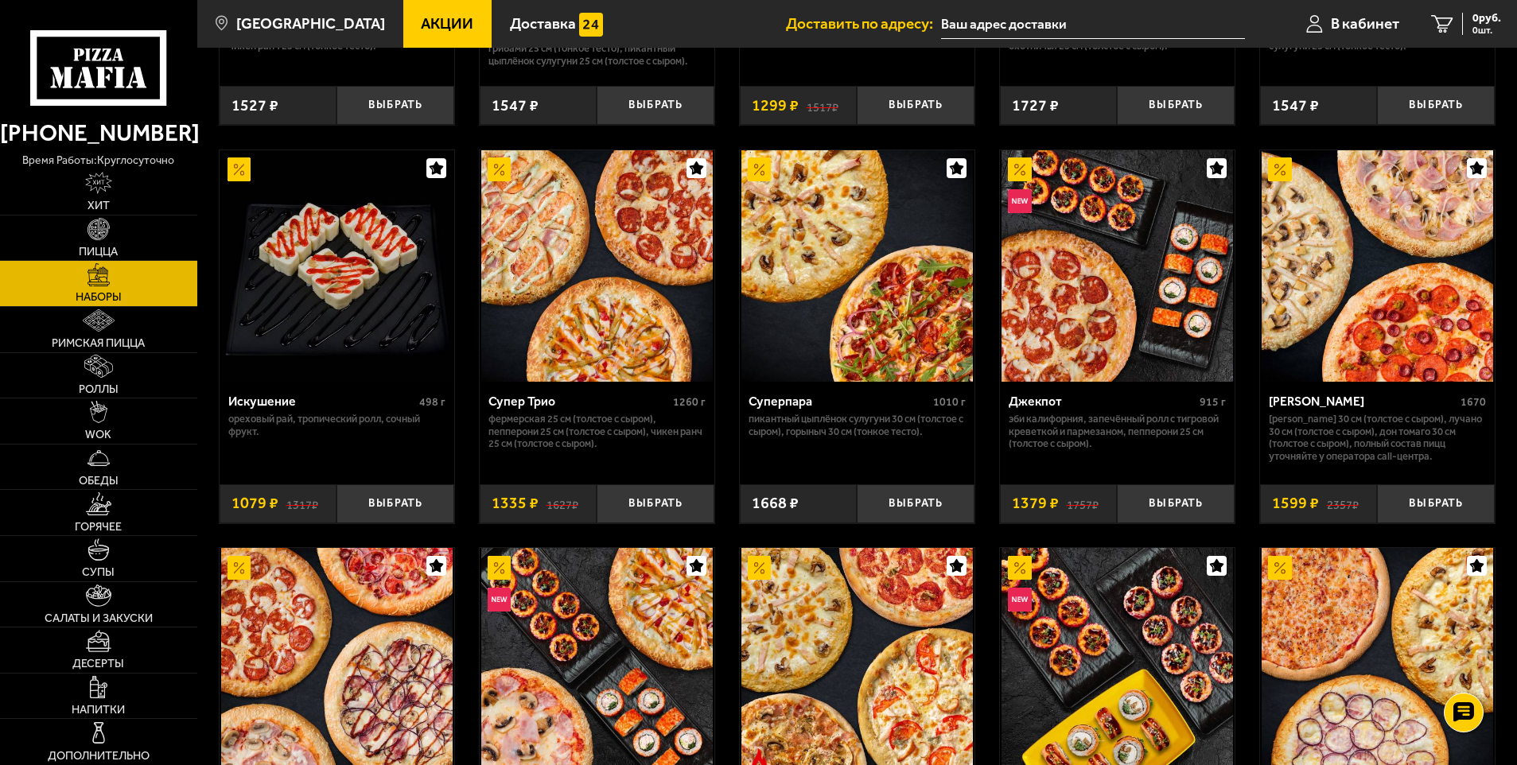
click at [416, 12] on link "Акции" at bounding box center [447, 24] width 89 height 48
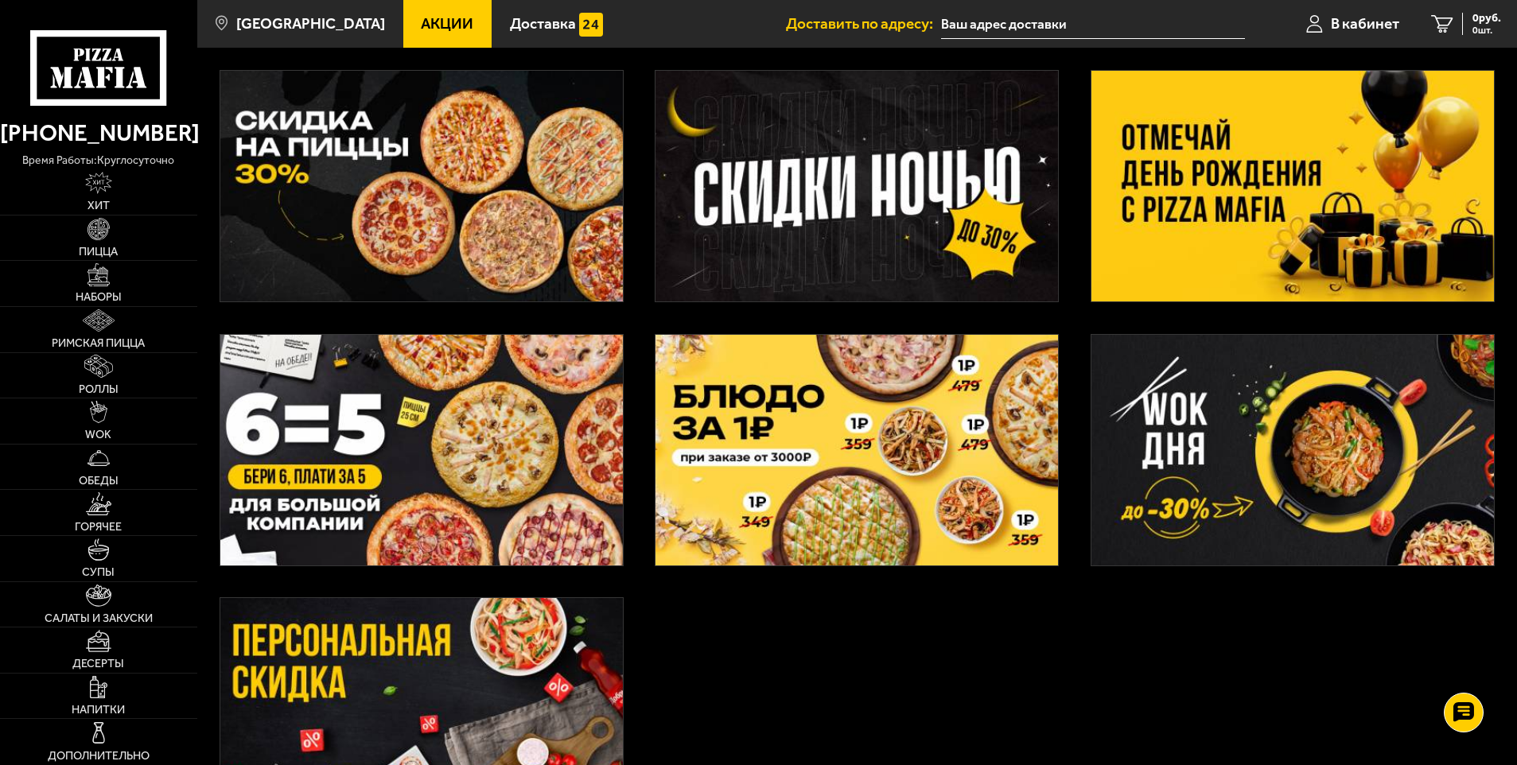
scroll to position [318, 0]
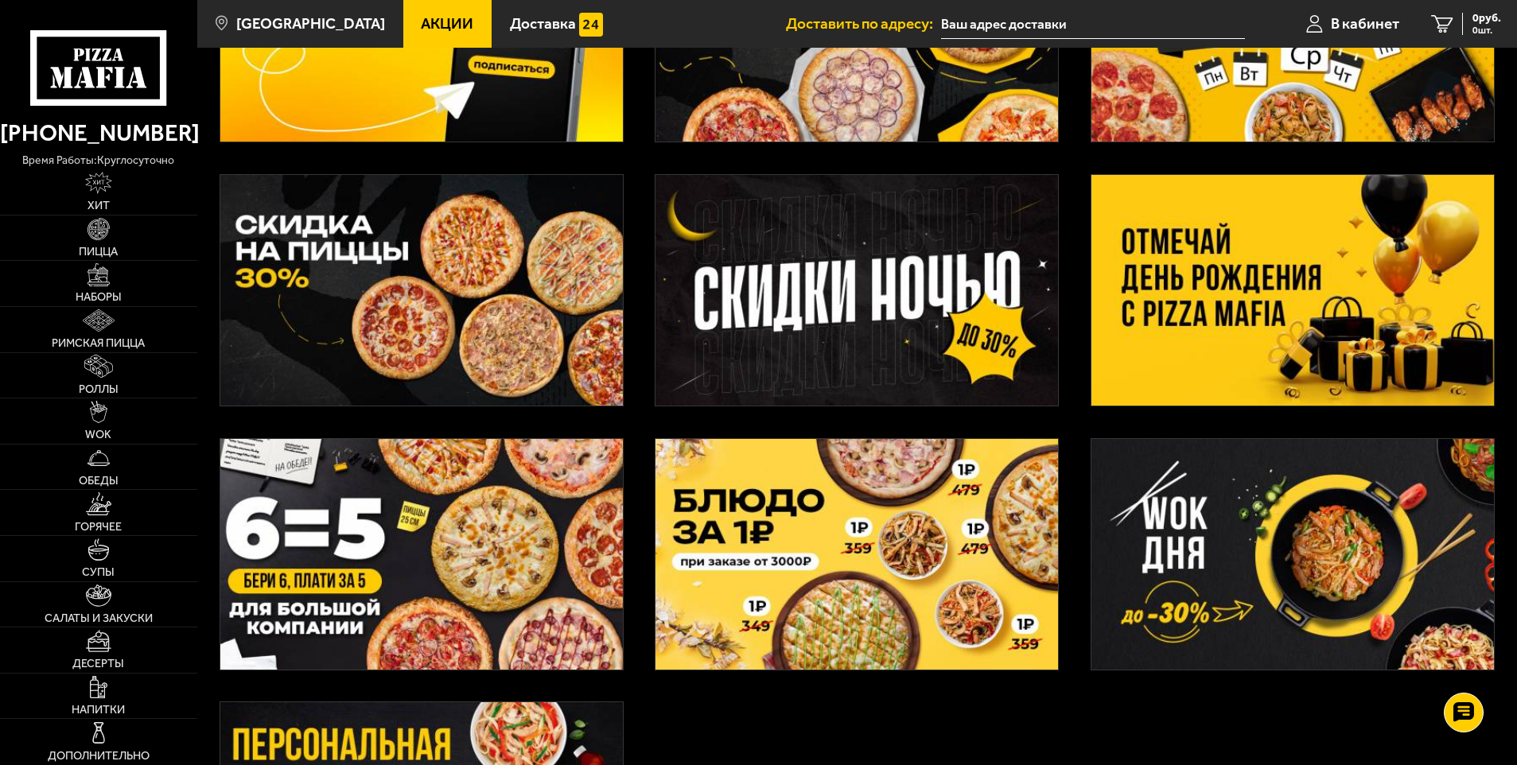
click at [1244, 270] on img at bounding box center [1292, 290] width 402 height 231
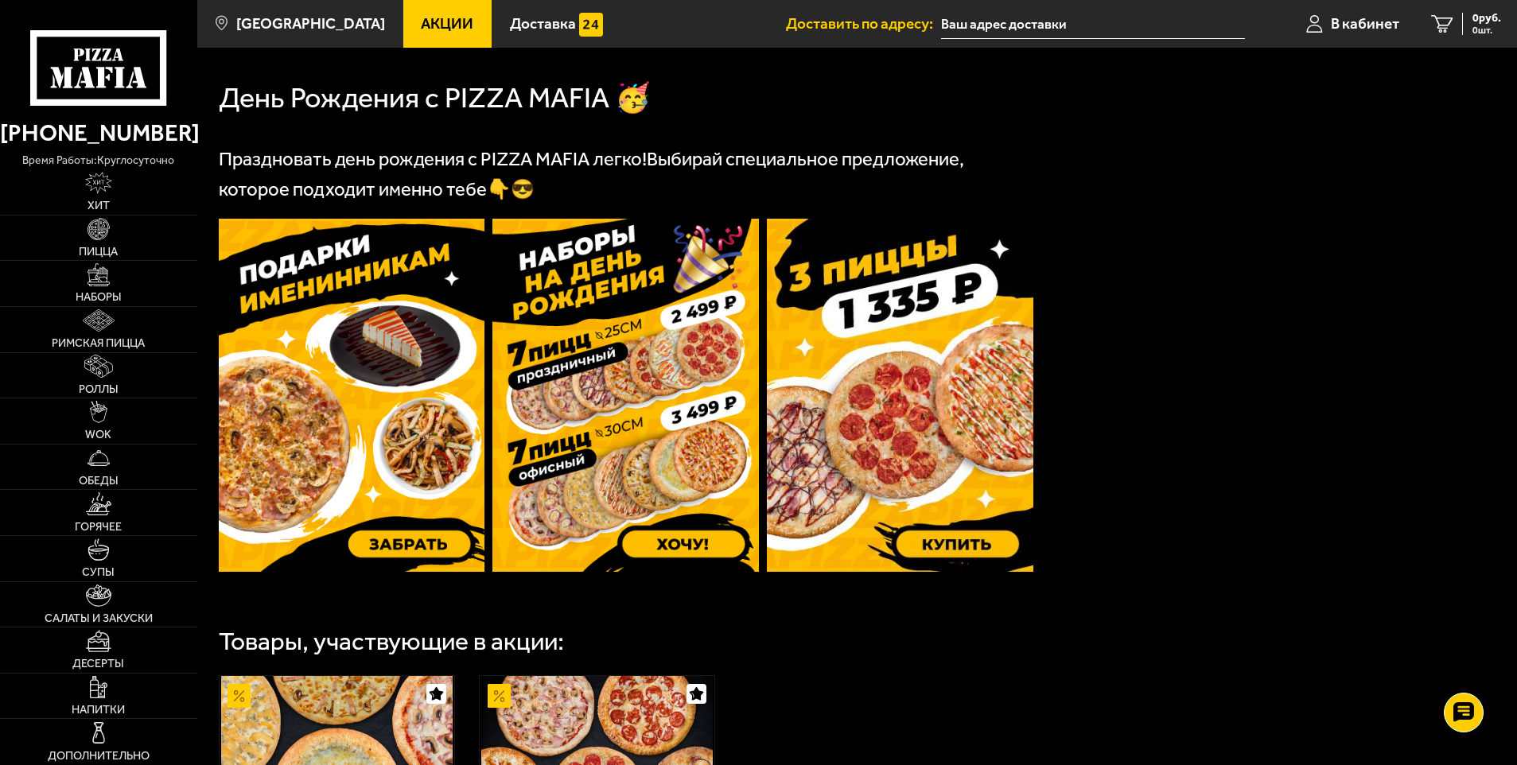
scroll to position [318, 0]
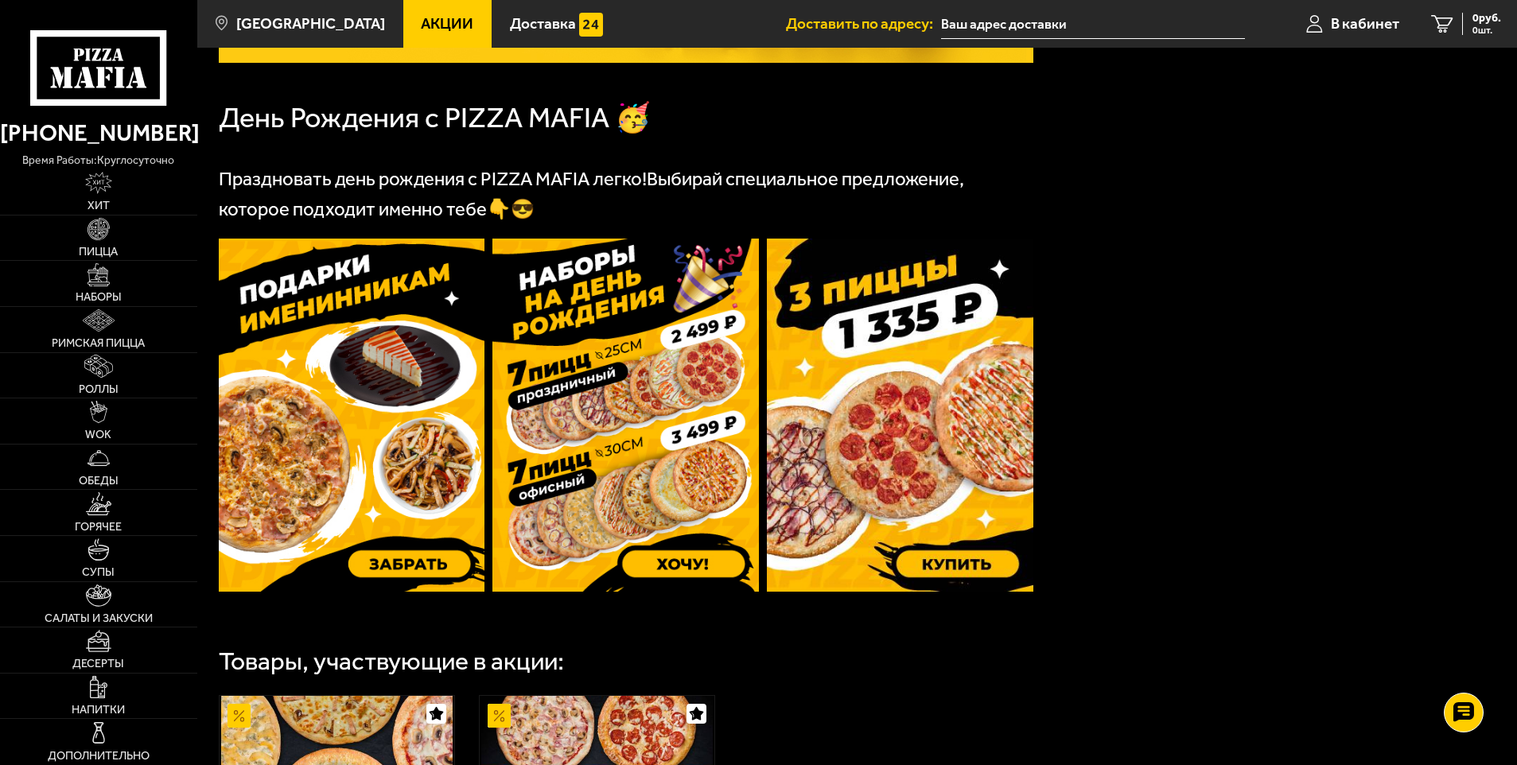
click at [409, 563] on img at bounding box center [352, 415] width 266 height 353
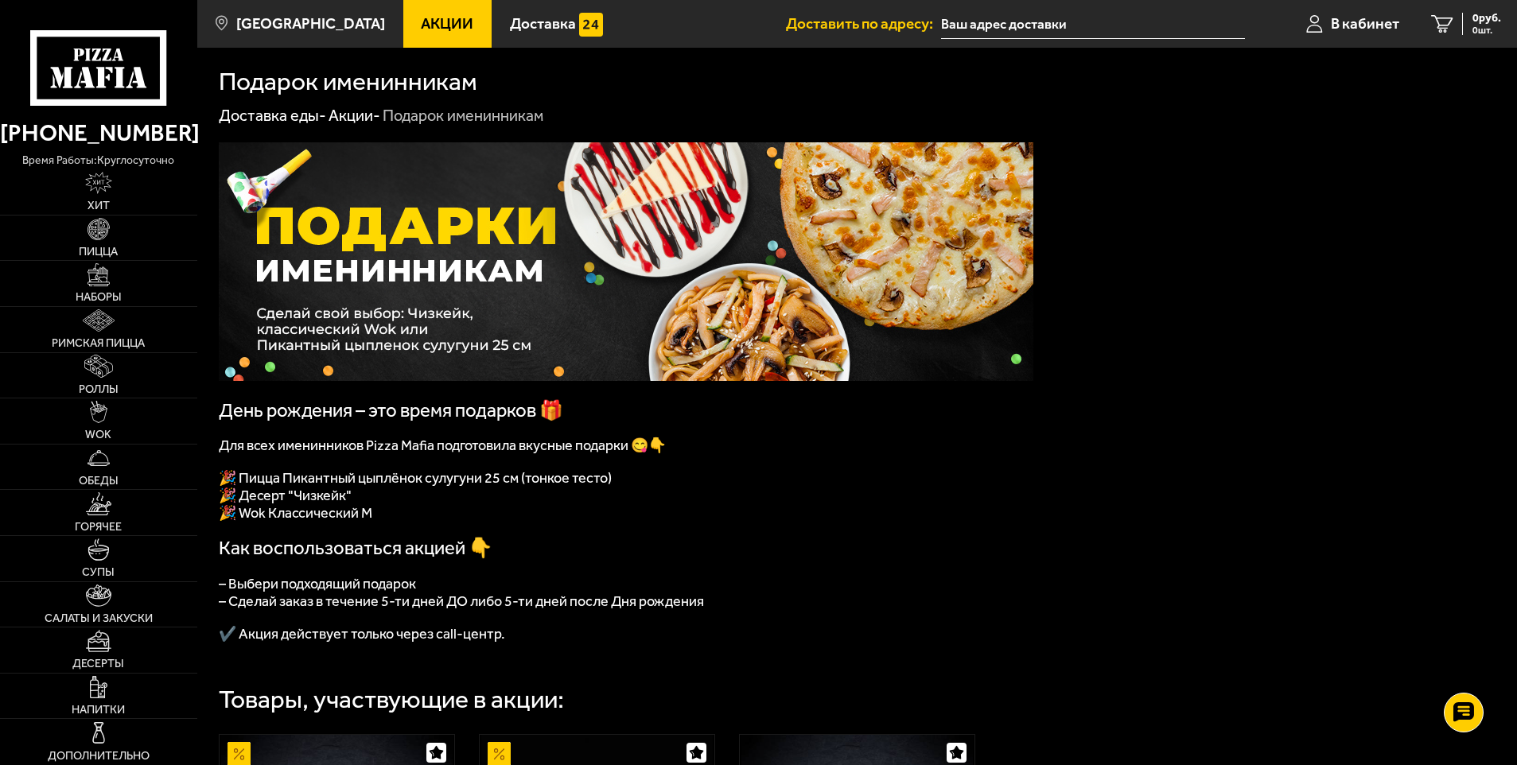
click at [421, 28] on span "Акции" at bounding box center [447, 23] width 52 height 15
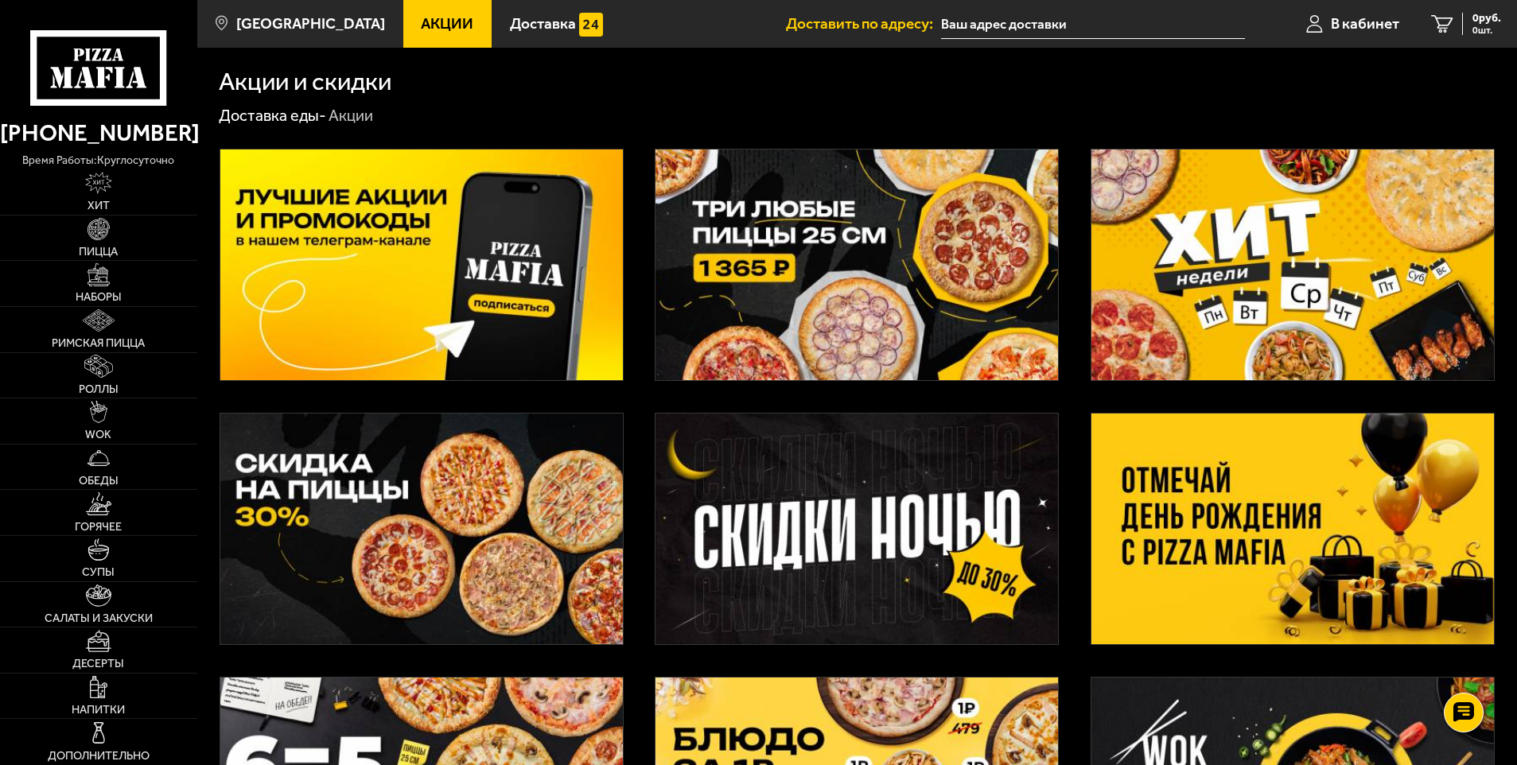
click at [1210, 522] on img at bounding box center [1292, 529] width 402 height 231
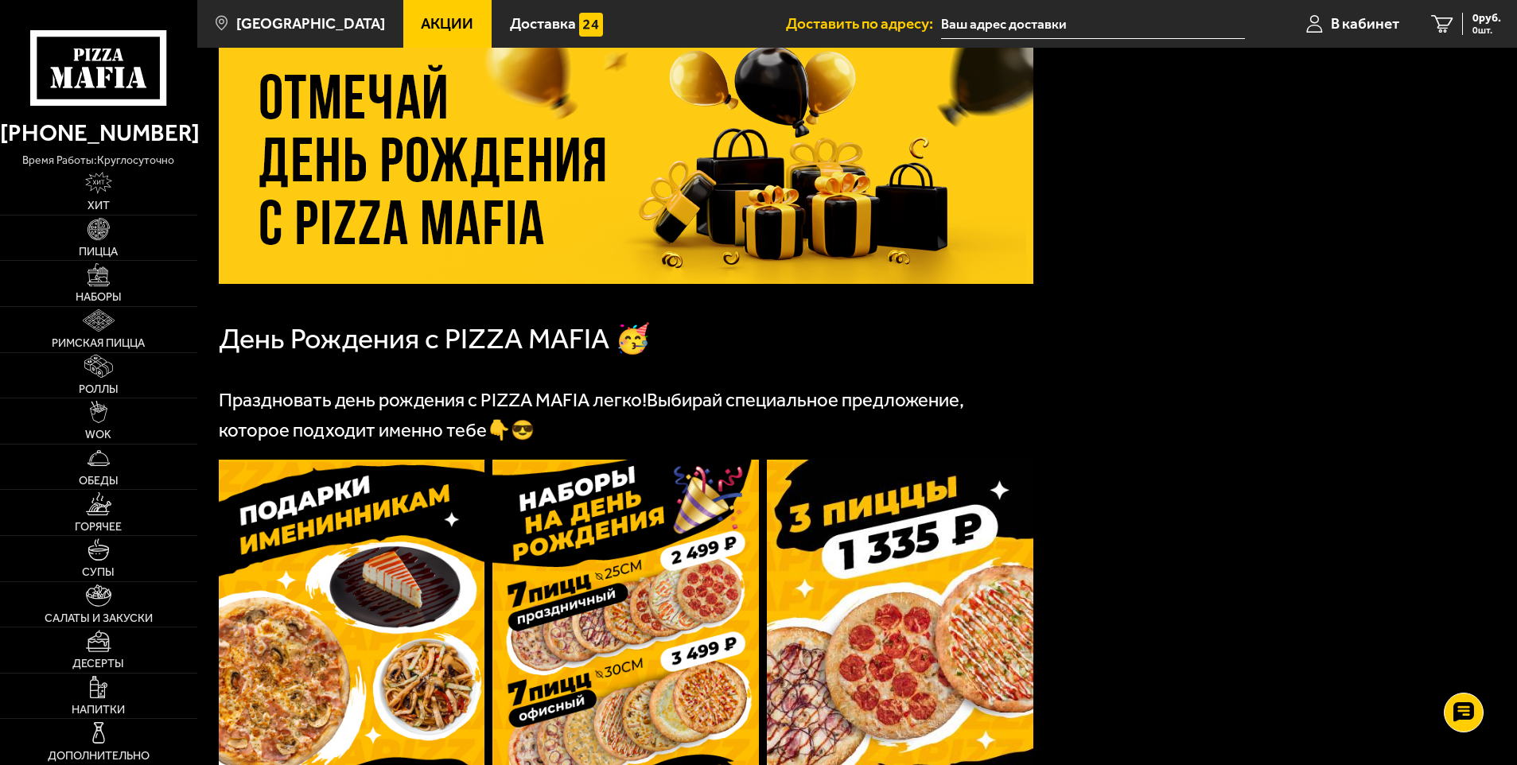
scroll to position [239, 0]
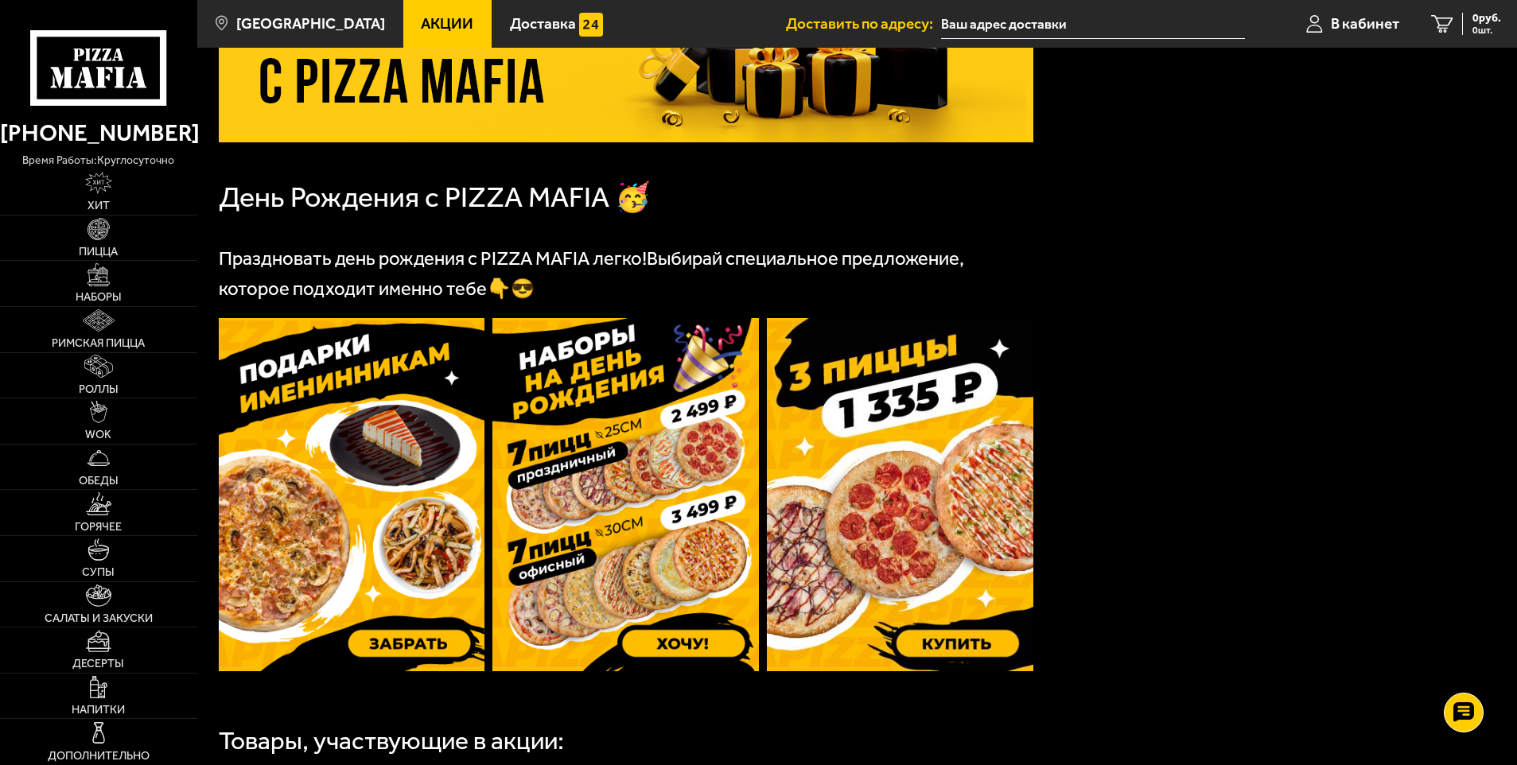
click at [682, 646] on img at bounding box center [625, 494] width 266 height 353
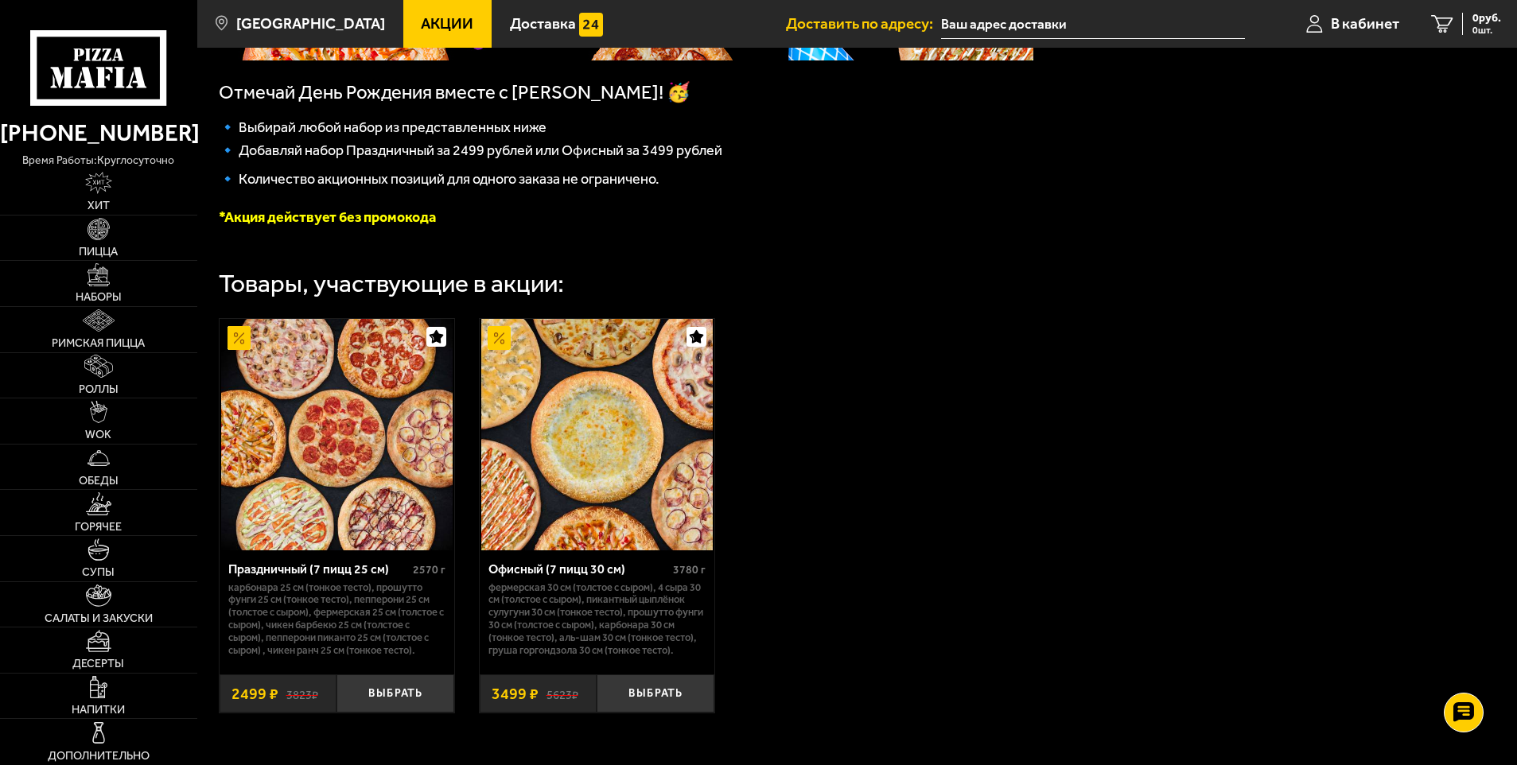
scroll to position [398, 0]
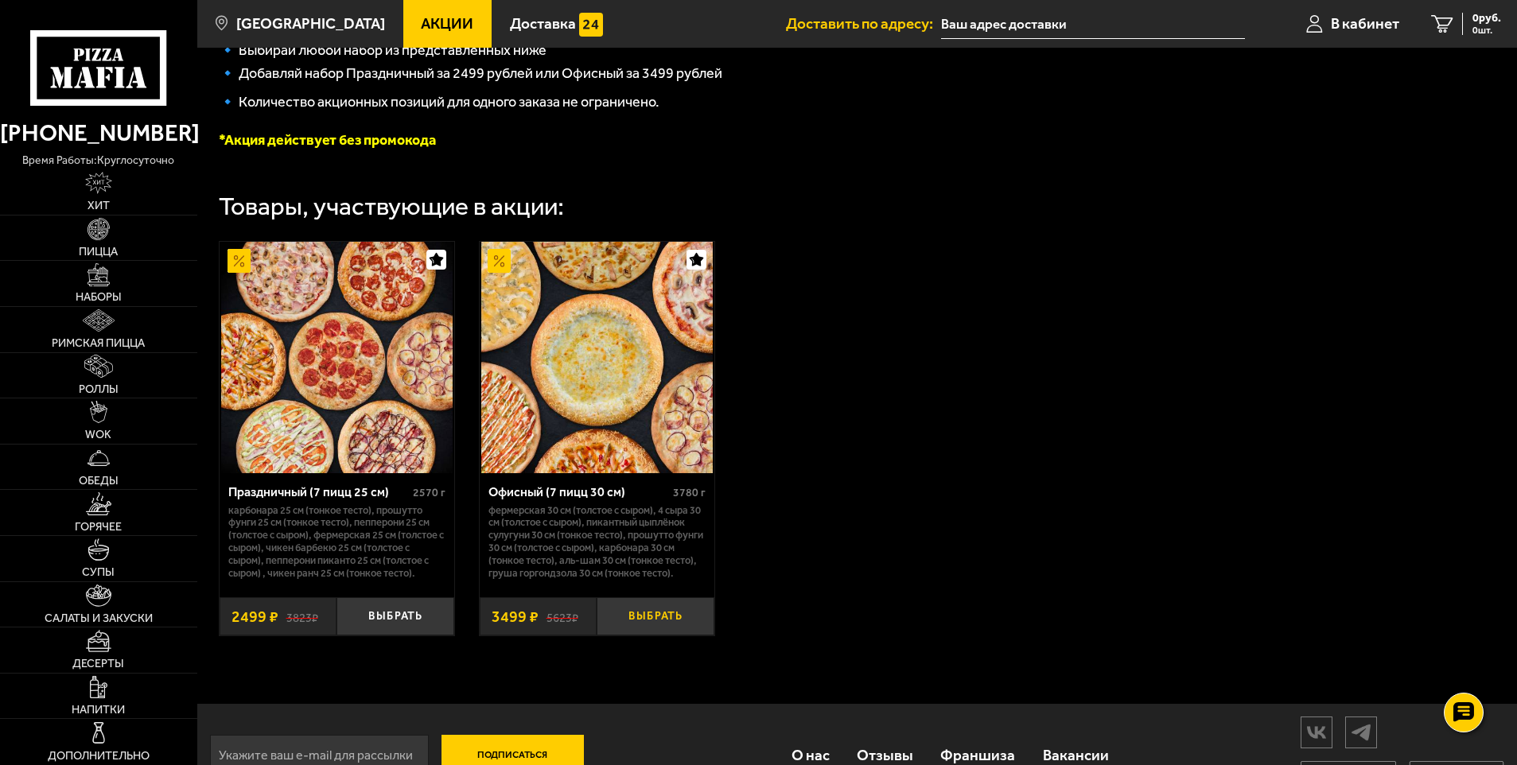
click at [655, 630] on button "Выбрать" at bounding box center [656, 616] width 118 height 39
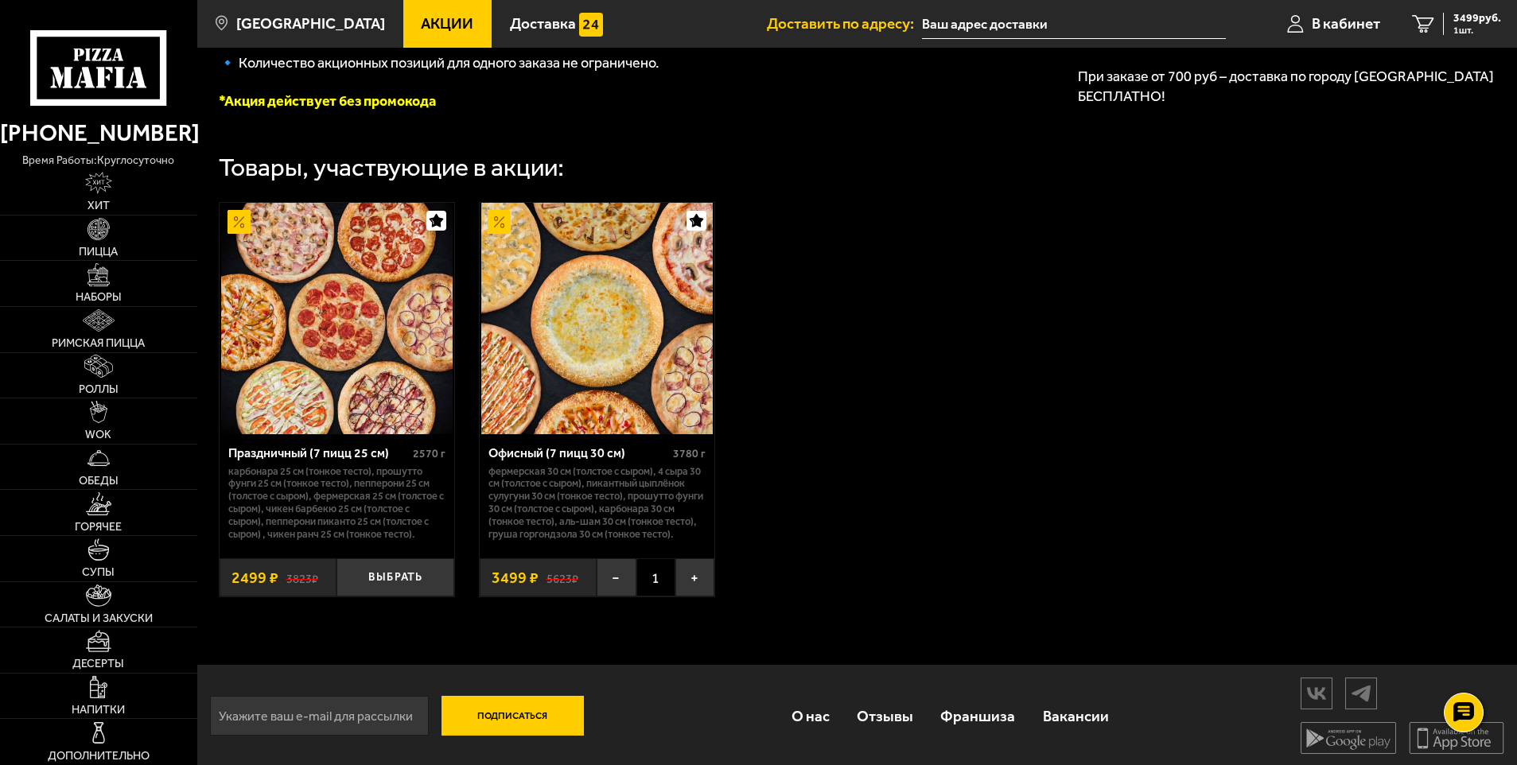
scroll to position [458, 0]
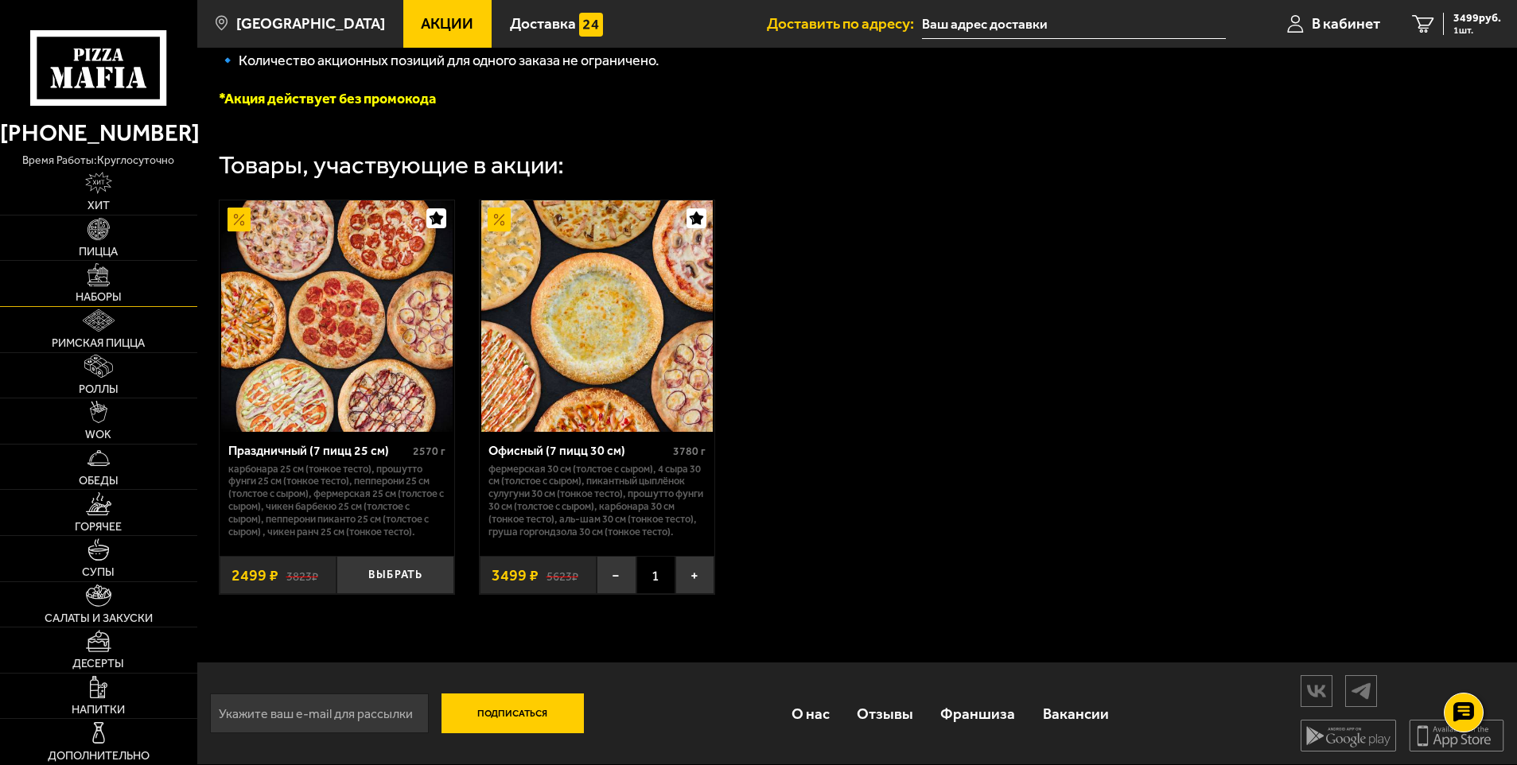
click at [107, 278] on img at bounding box center [98, 274] width 22 height 22
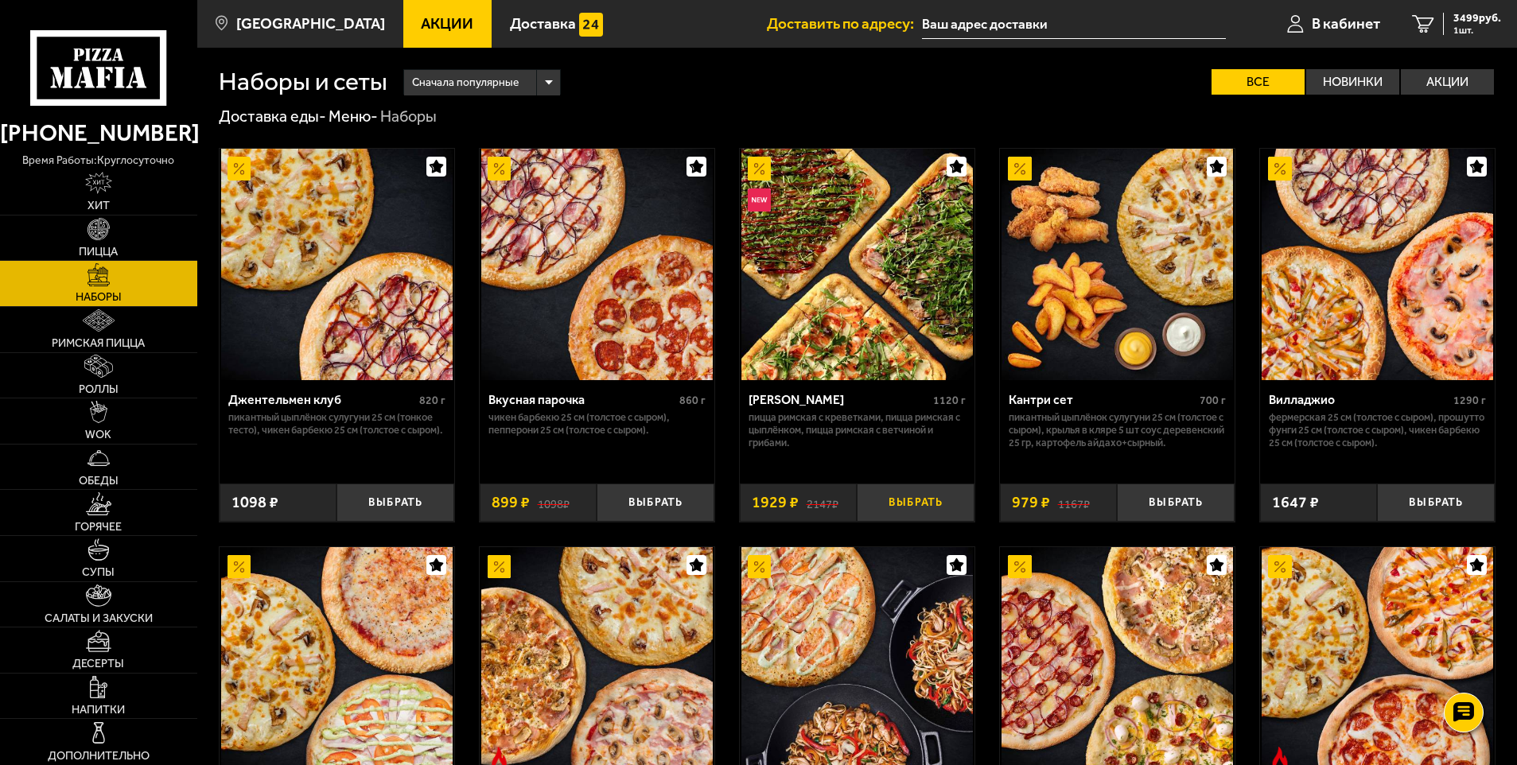
click at [916, 493] on button "Выбрать" at bounding box center [916, 503] width 118 height 39
click at [1463, 19] on span "5428 руб." at bounding box center [1477, 18] width 48 height 11
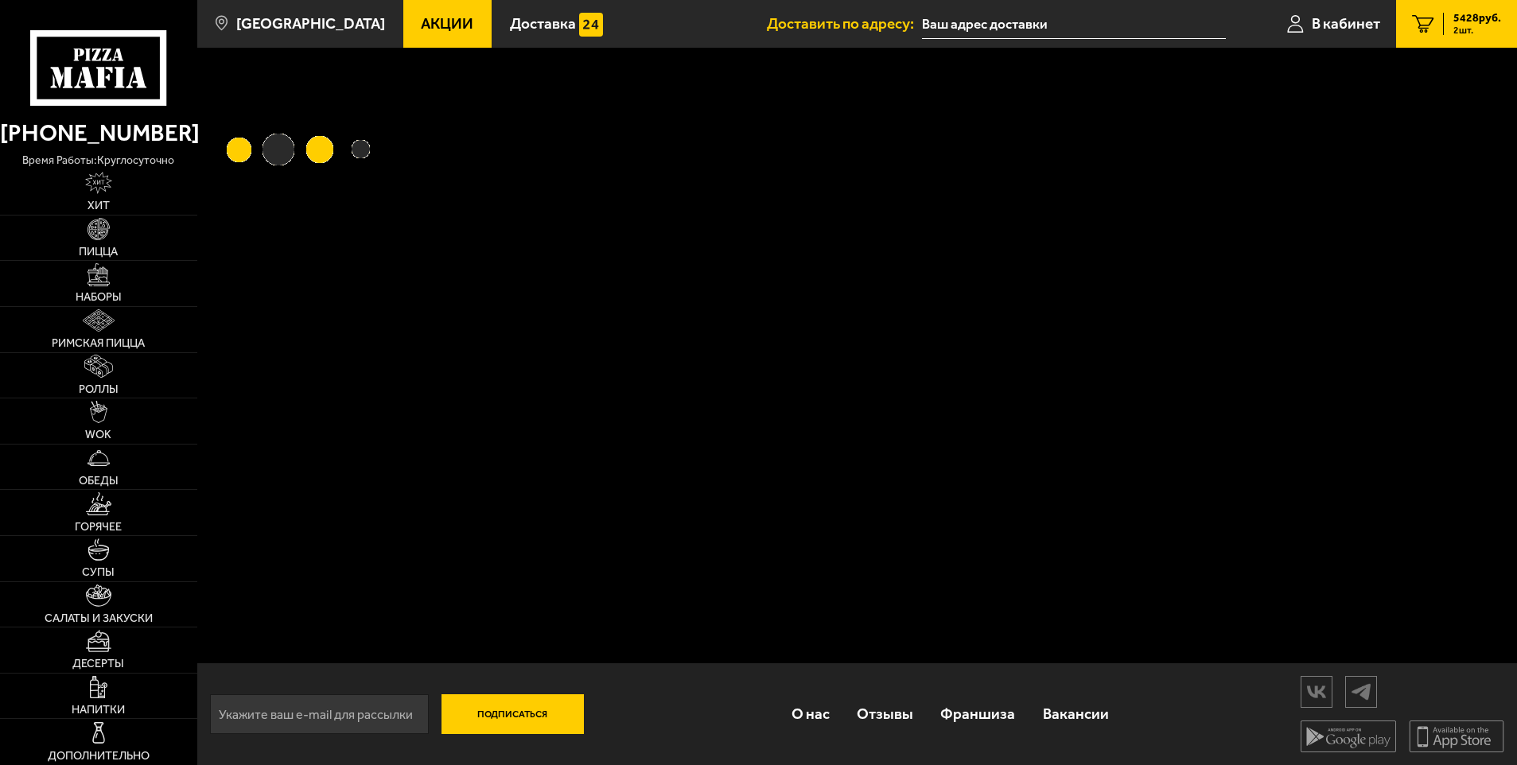
type input "Софийская улица, 59к2"
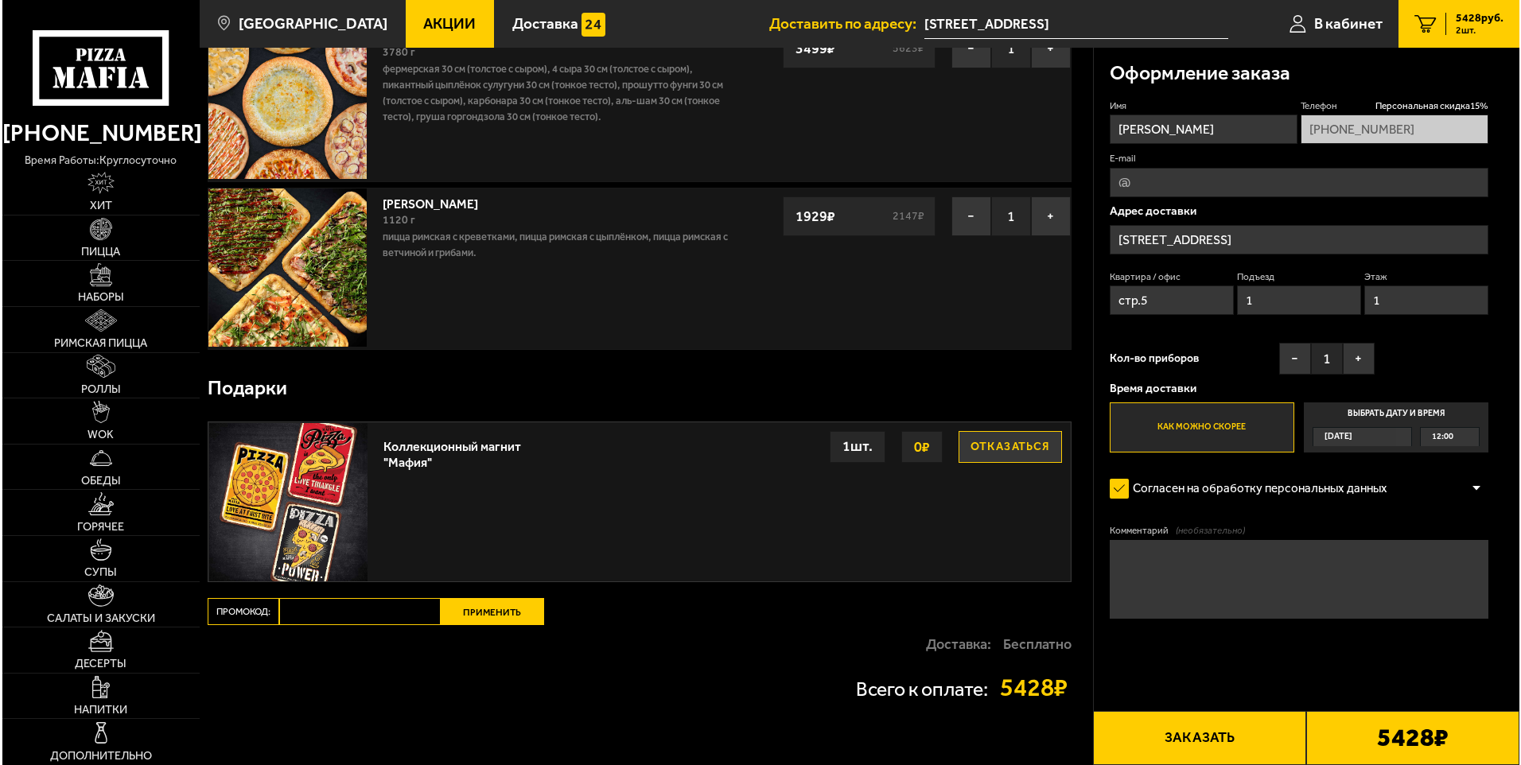
scroll to position [234, 0]
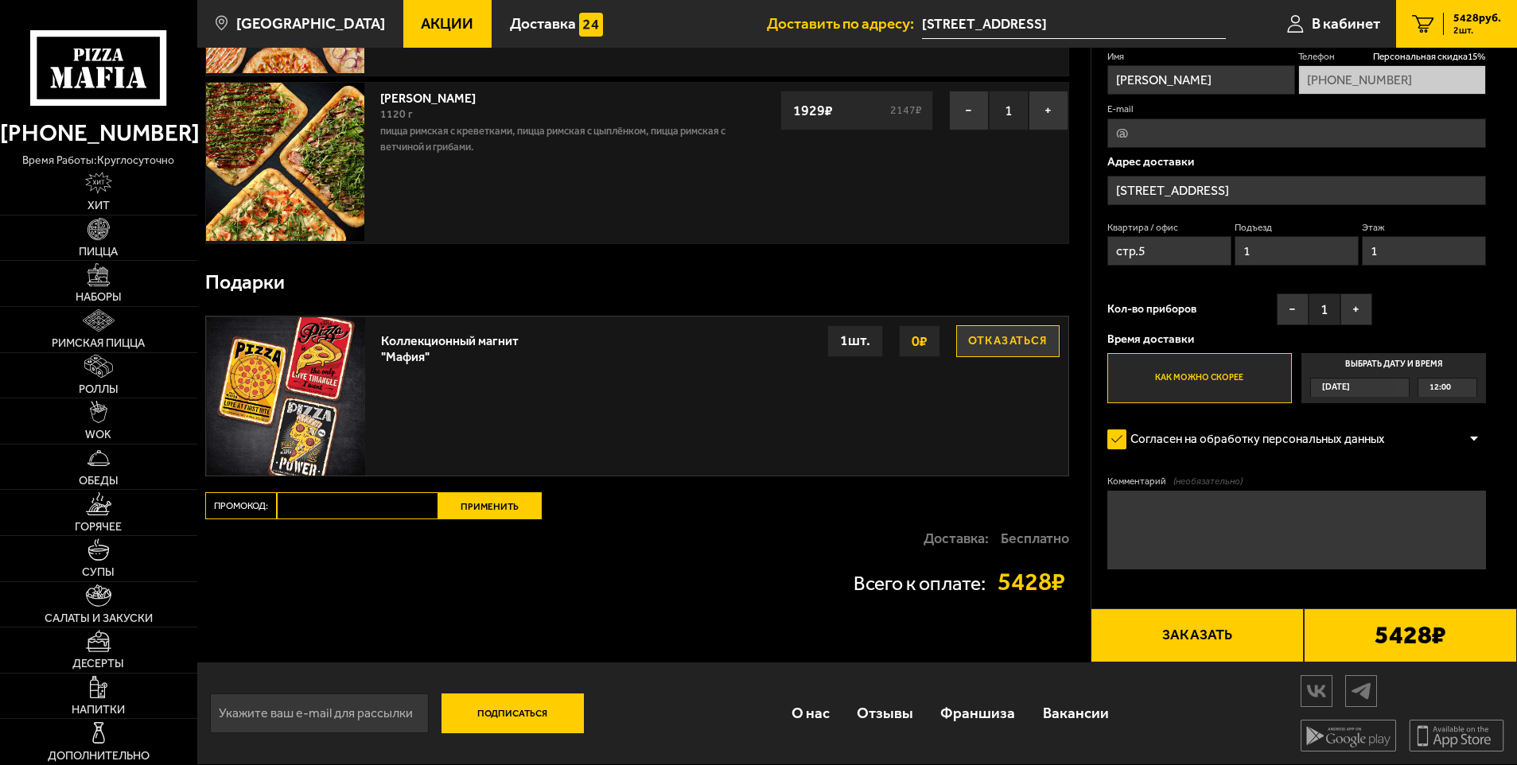
click at [1208, 632] on button "Заказать" at bounding box center [1197, 636] width 213 height 54
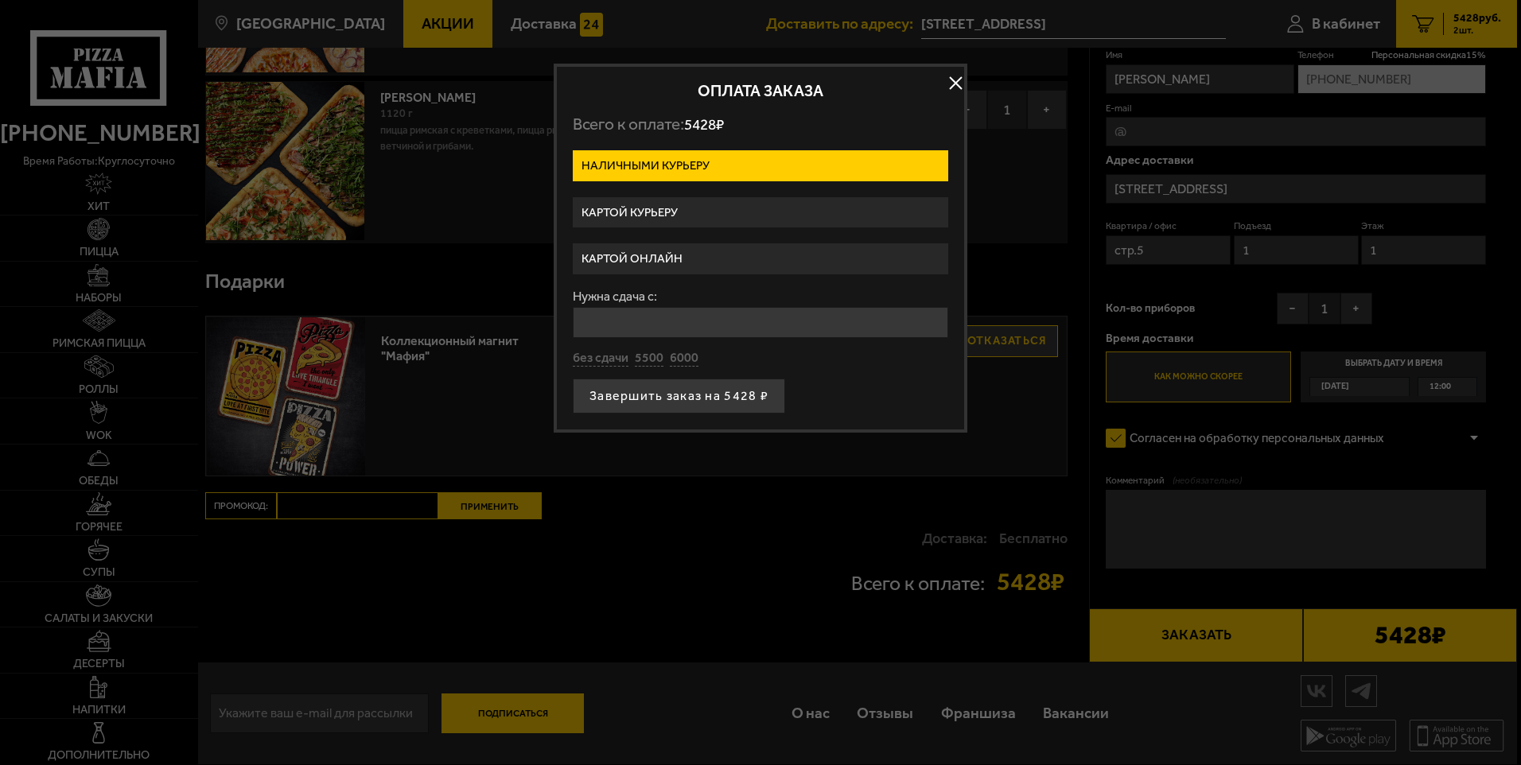
click at [694, 257] on label "Картой онлайн" at bounding box center [760, 258] width 375 height 31
click at [0, 0] on input "Картой онлайн" at bounding box center [0, 0] width 0 height 0
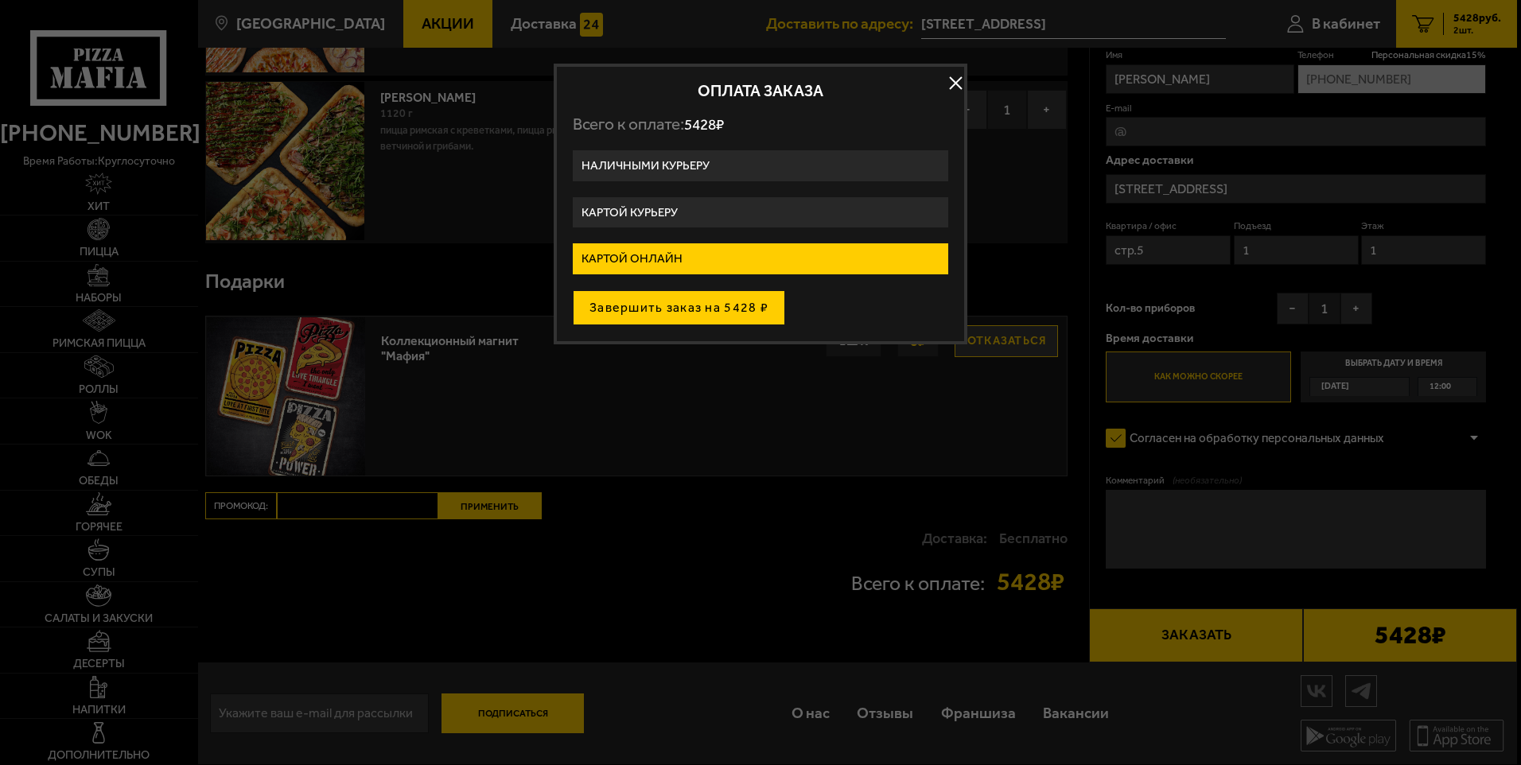
click at [677, 307] on button "Завершить заказ на 5428 ₽" at bounding box center [679, 307] width 212 height 35
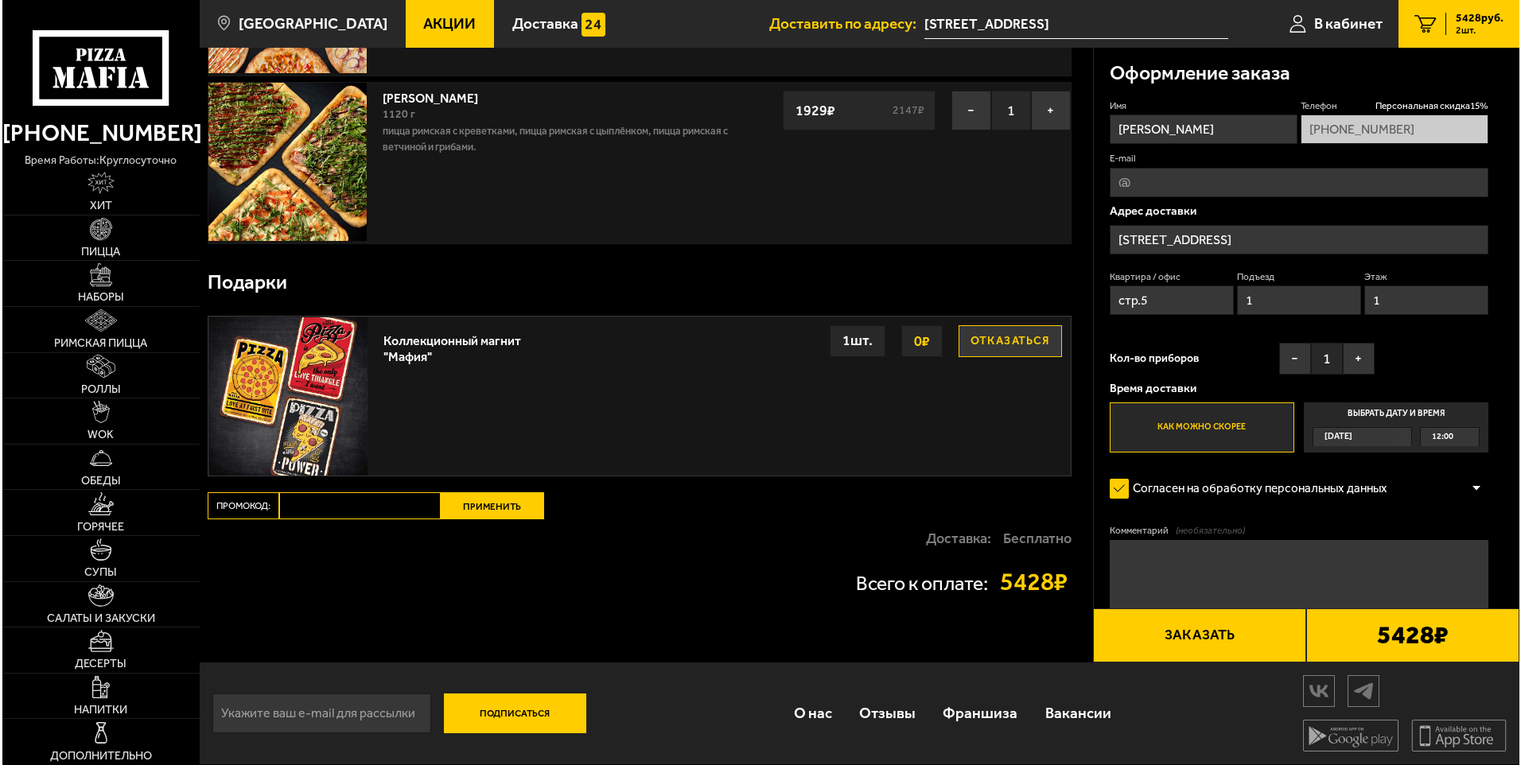
scroll to position [234, 0]
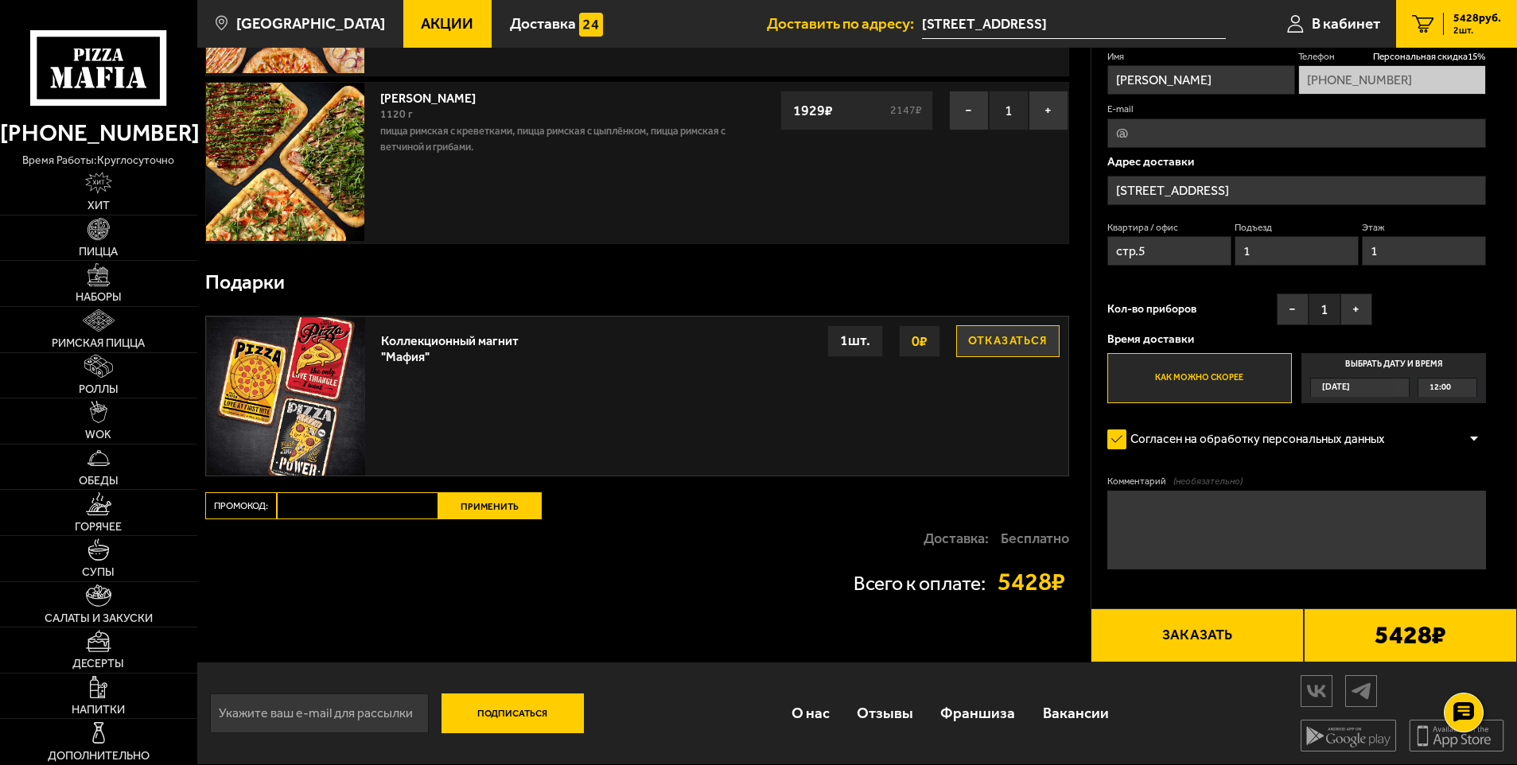
click at [1185, 638] on button "Заказать" at bounding box center [1197, 636] width 213 height 54
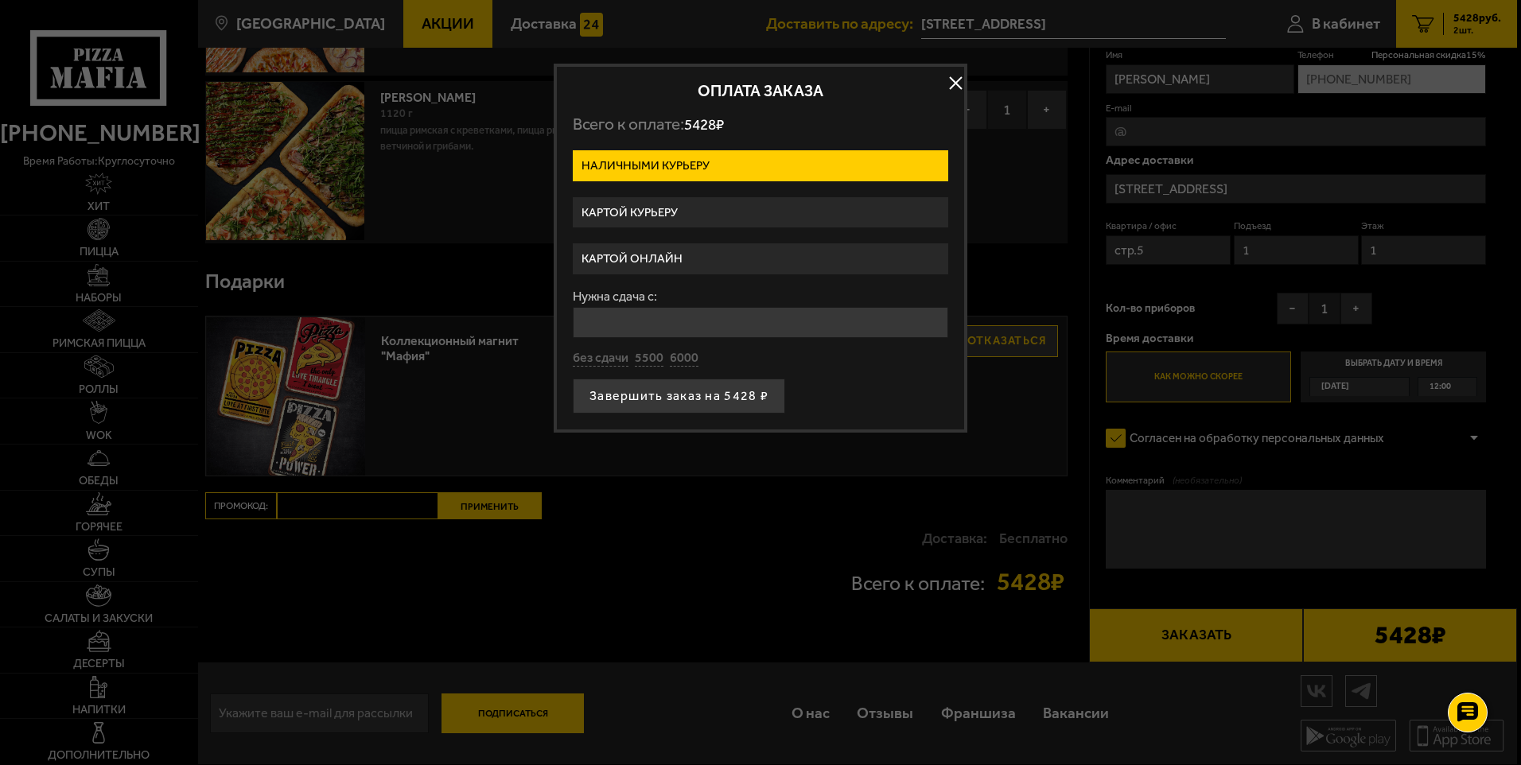
click at [706, 207] on label "Картой курьеру" at bounding box center [760, 212] width 375 height 31
click at [0, 0] on input "Картой курьеру" at bounding box center [0, 0] width 0 height 0
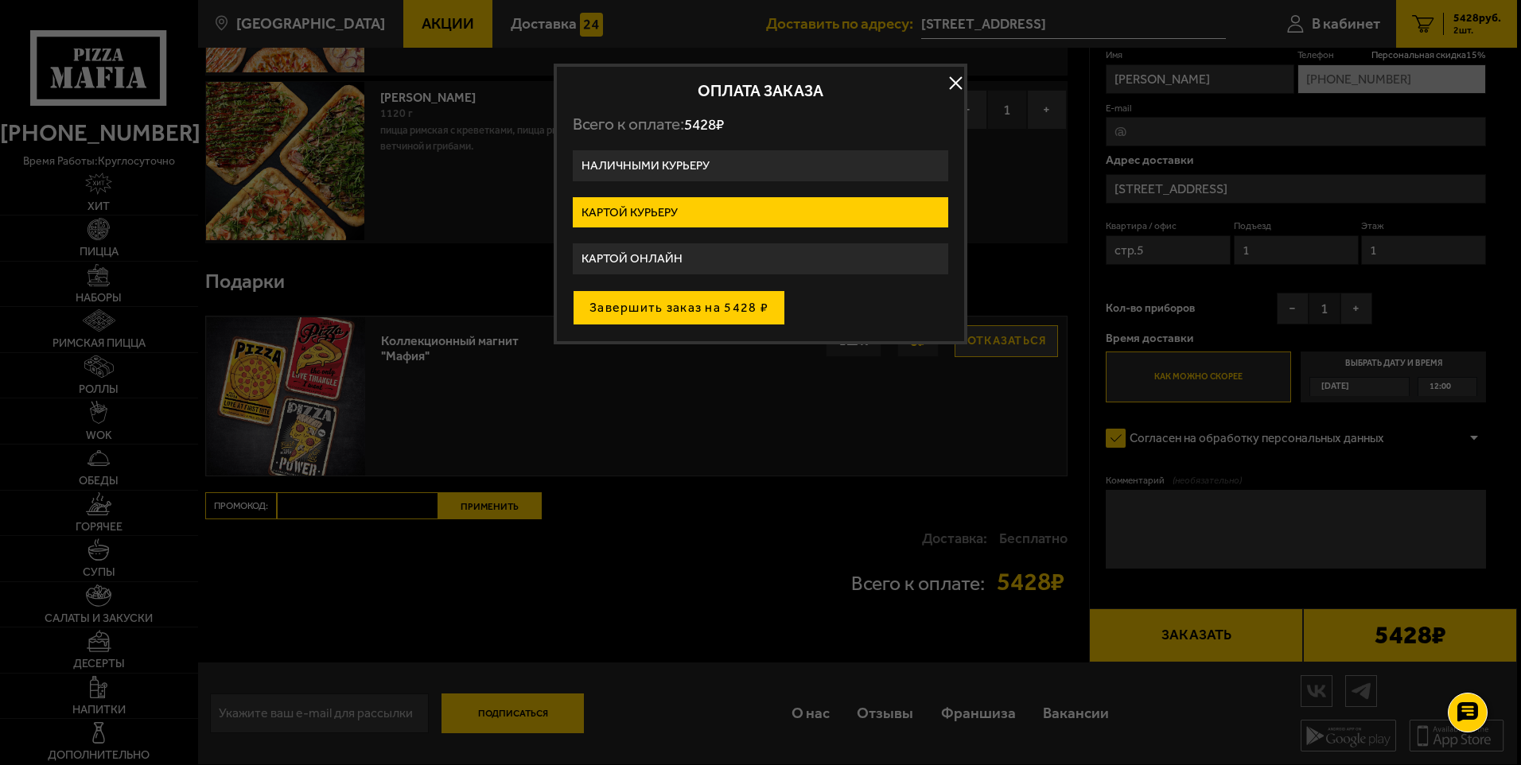
click at [679, 303] on button "Завершить заказ на 5428 ₽" at bounding box center [679, 307] width 212 height 35
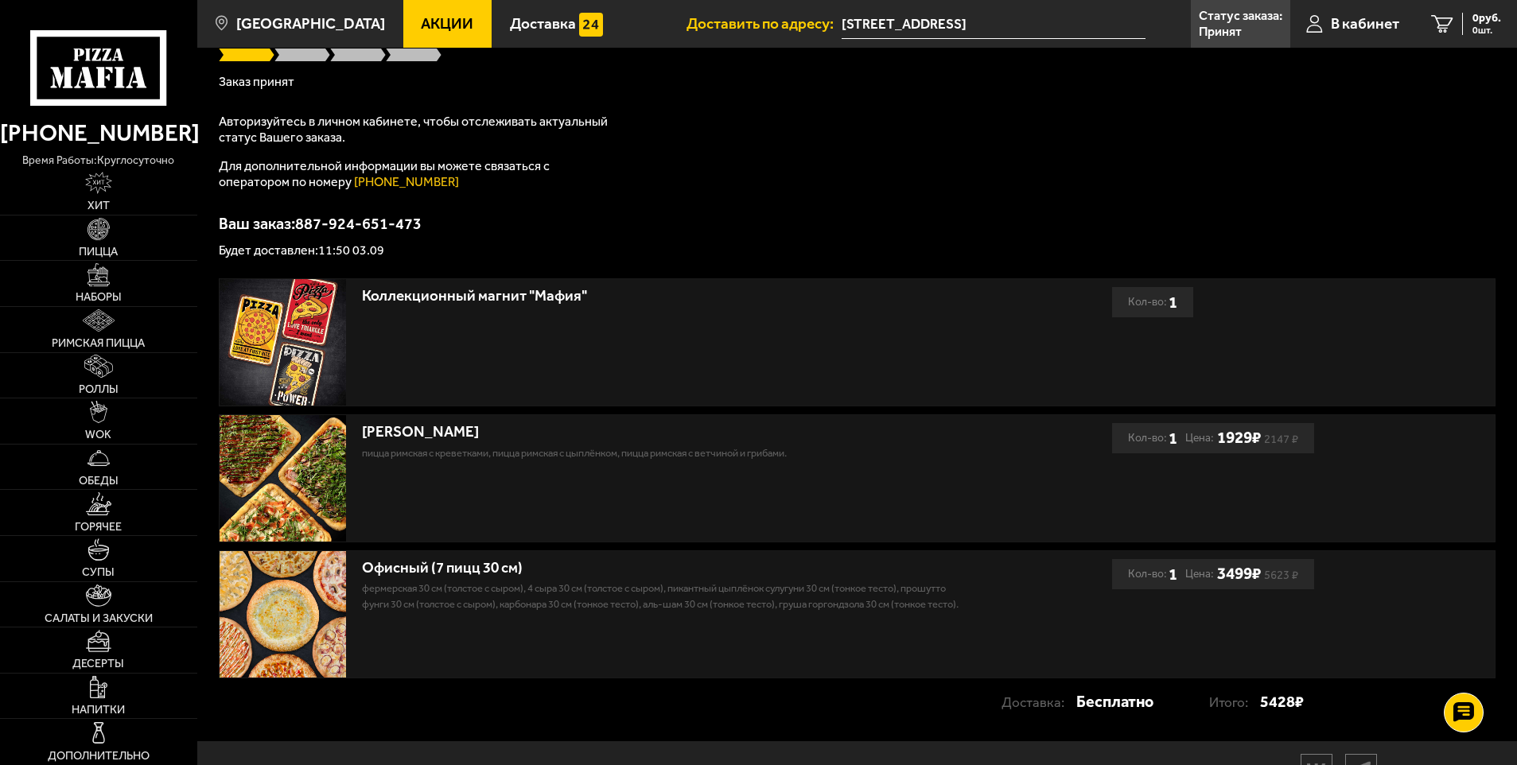
scroll to position [232, 0]
